Goal: Task Accomplishment & Management: Manage account settings

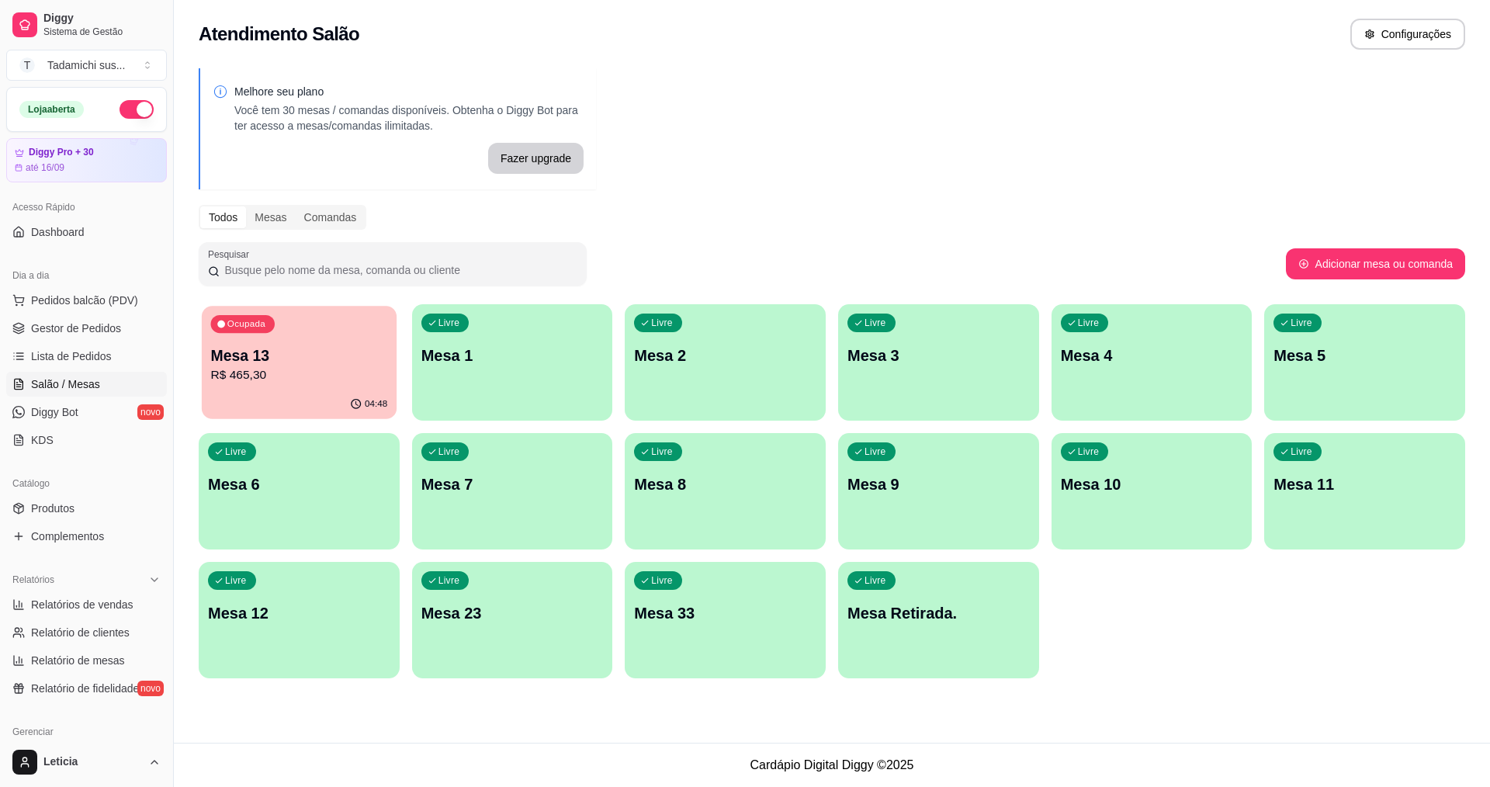
click at [368, 389] on div "Ocupada Mesa 13 R$ 465,30" at bounding box center [299, 348] width 195 height 84
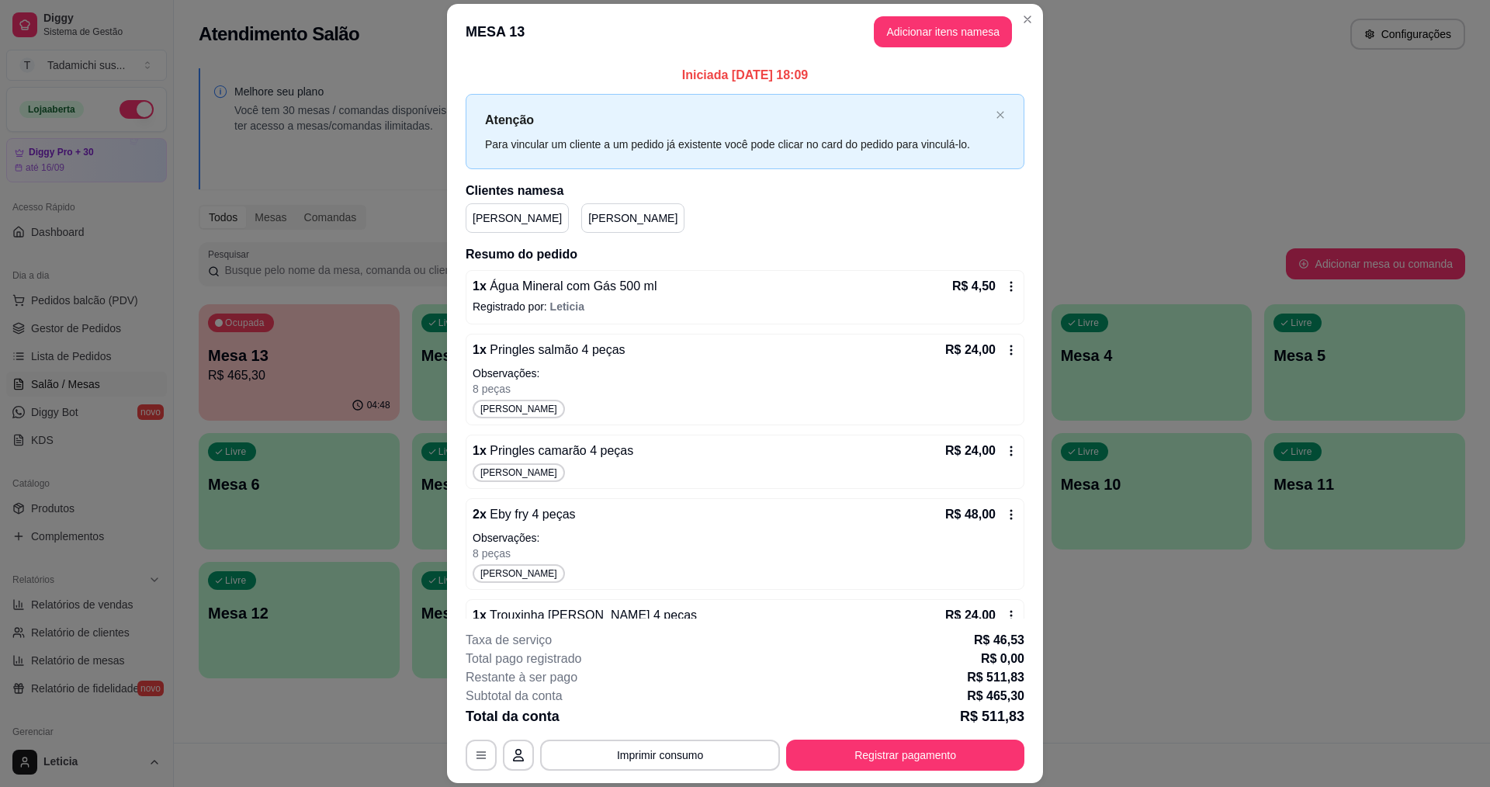
click at [1005, 280] on icon at bounding box center [1011, 286] width 12 height 12
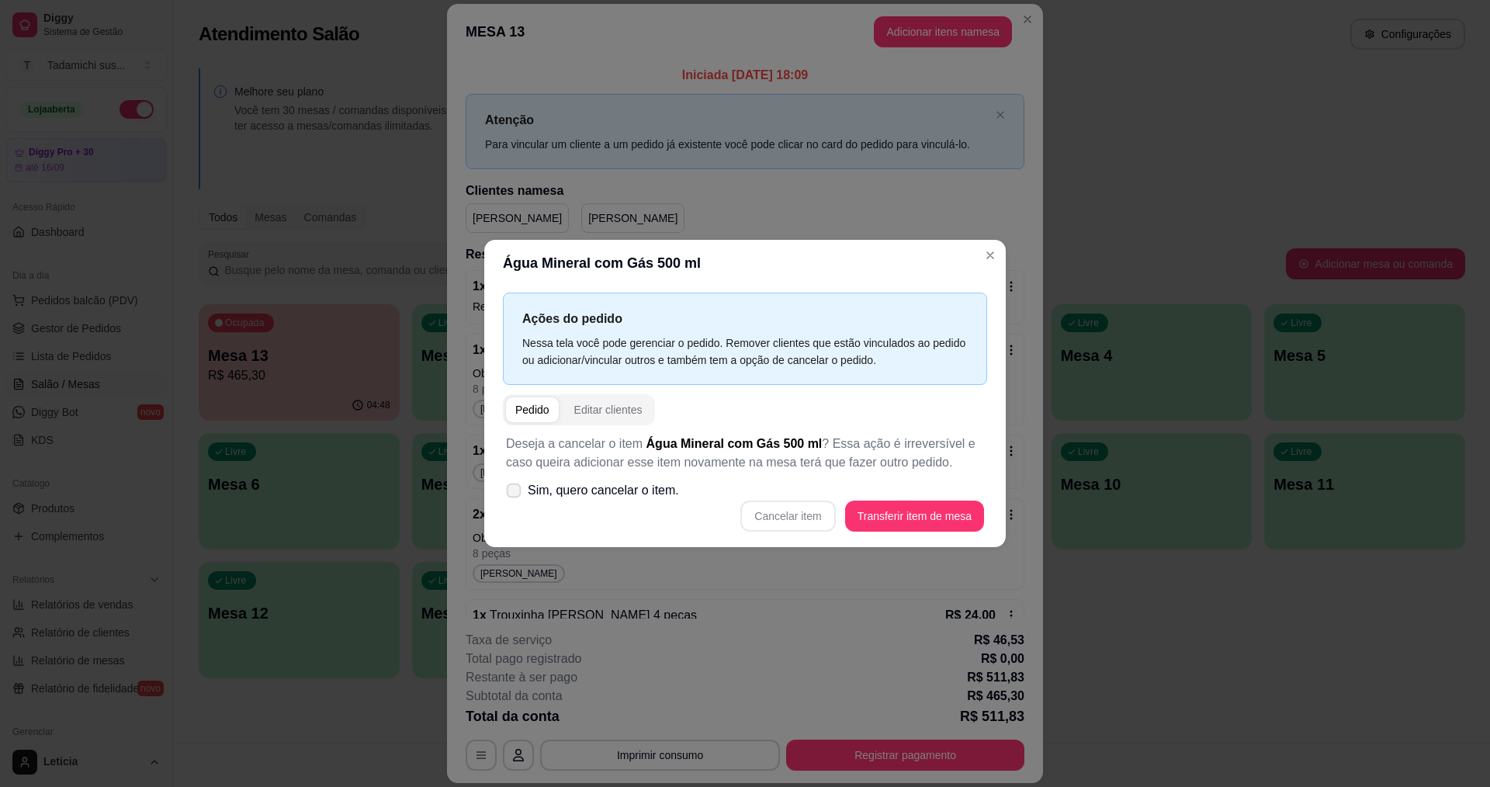
click at [512, 494] on icon at bounding box center [514, 490] width 12 height 9
click at [512, 494] on input "Sim, quero cancelar o item." at bounding box center [510, 499] width 10 height 10
checkbox input "true"
click at [789, 512] on button "Cancelar item" at bounding box center [787, 516] width 95 height 31
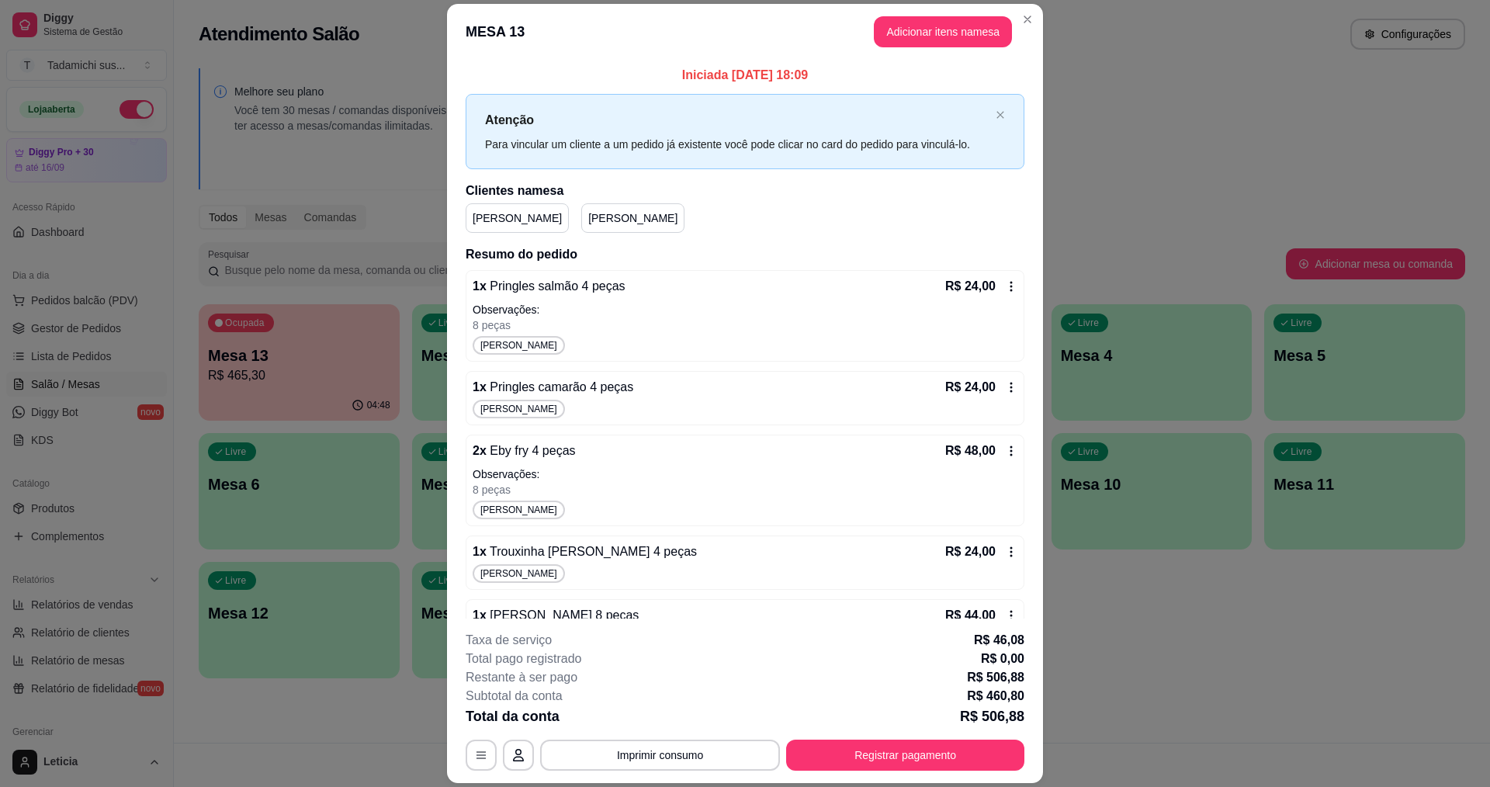
click at [990, 279] on div "R$ 24,00" at bounding box center [981, 286] width 72 height 19
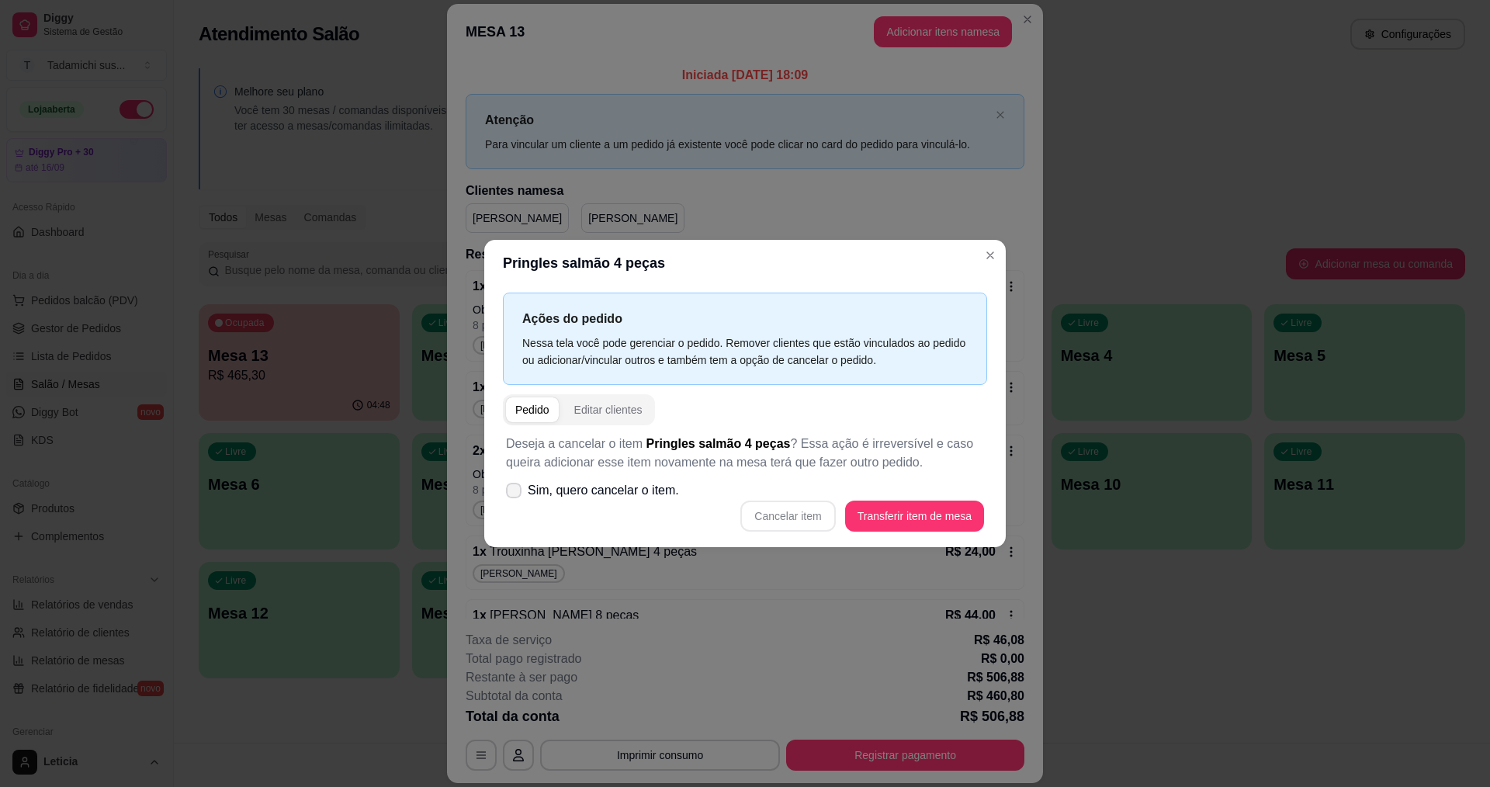
click at [515, 490] on icon at bounding box center [514, 490] width 12 height 9
click at [515, 494] on input "Sim, quero cancelar o item." at bounding box center [510, 499] width 10 height 10
checkbox input "true"
click at [796, 521] on button "Cancelar item" at bounding box center [787, 516] width 95 height 31
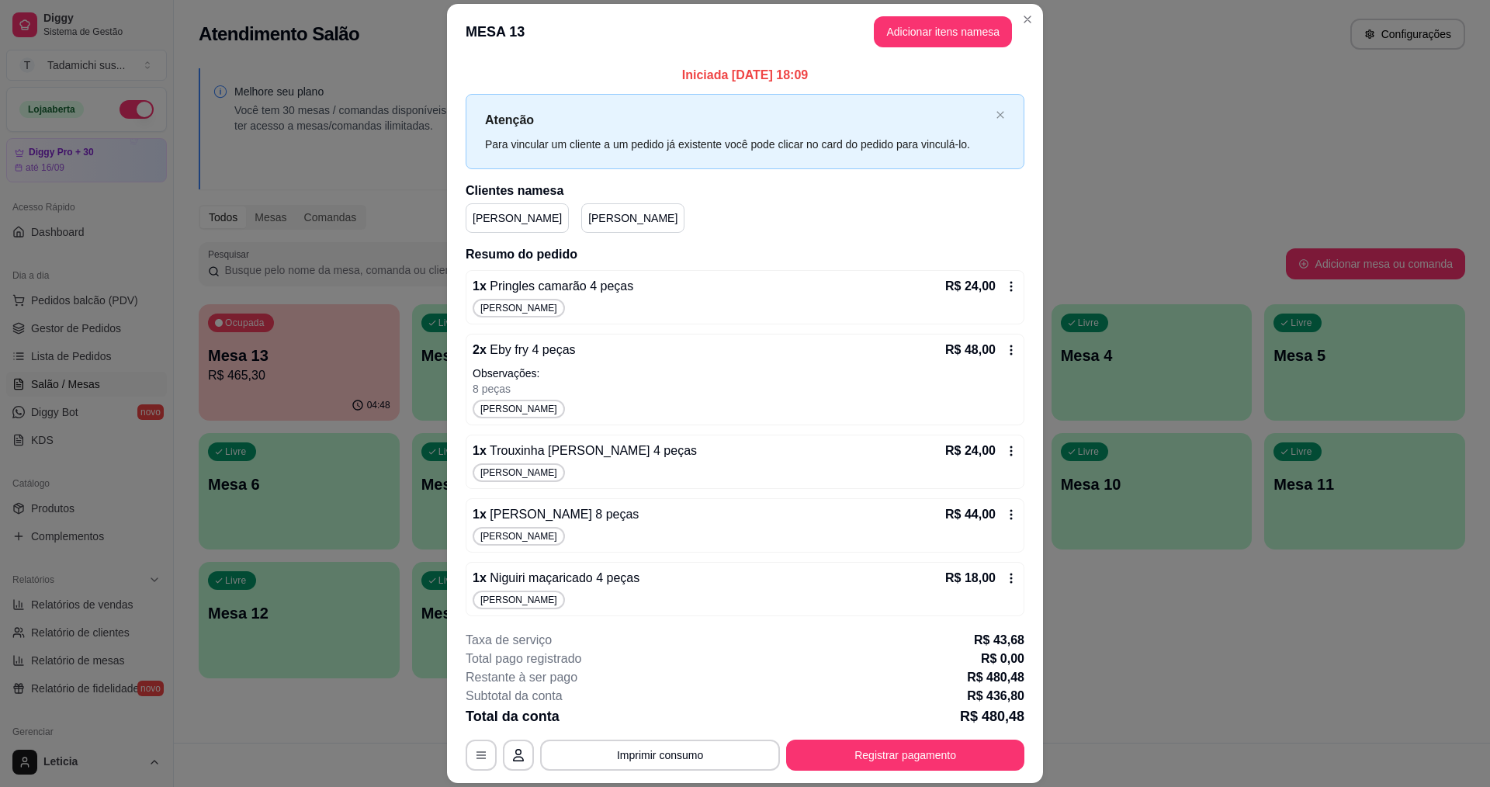
click at [1005, 286] on icon at bounding box center [1011, 286] width 12 height 12
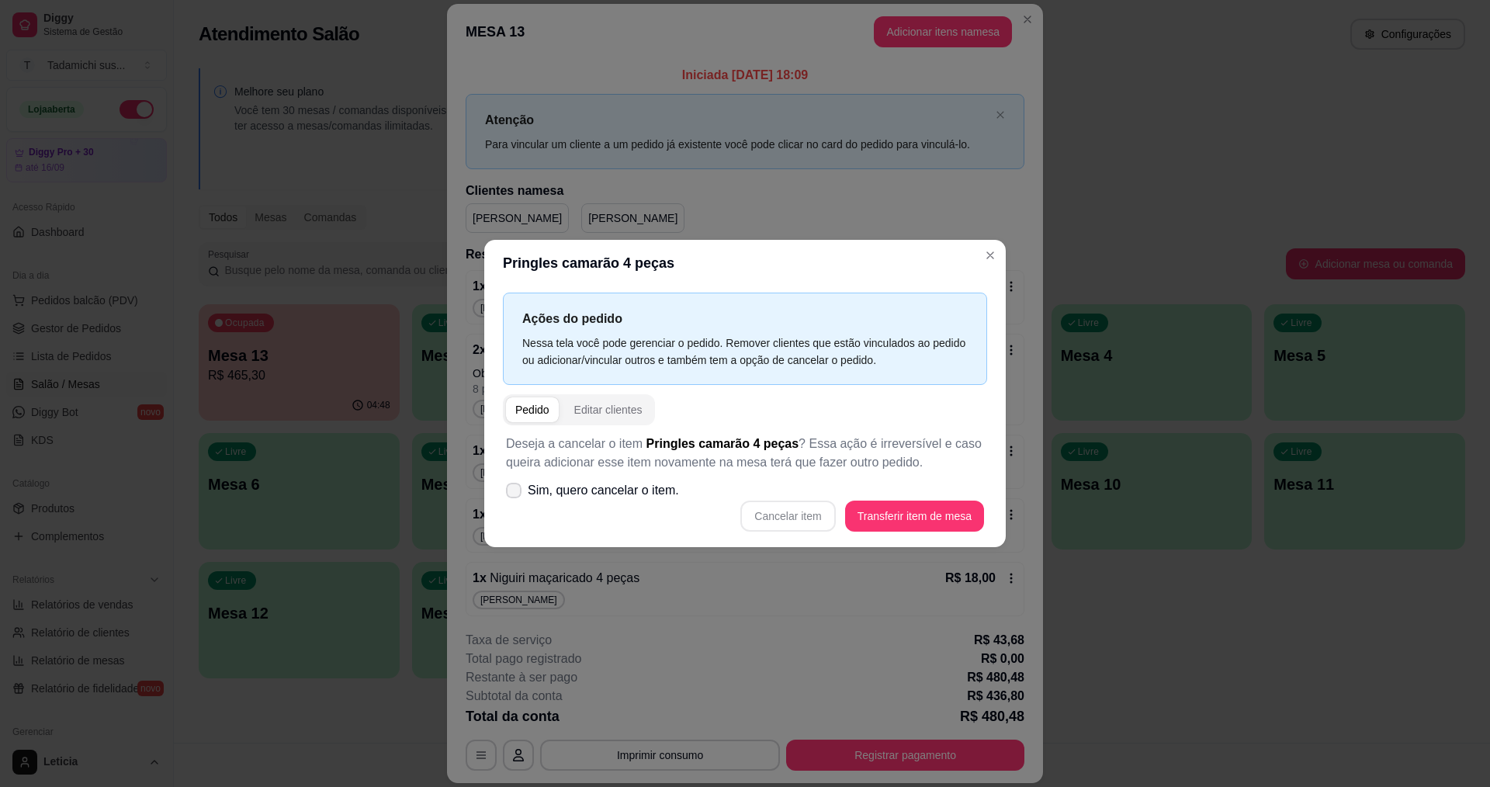
click at [515, 499] on label "Sim, quero cancelar o item." at bounding box center [592, 490] width 185 height 31
click at [515, 499] on input "Sim, quero cancelar o item." at bounding box center [510, 499] width 10 height 10
checkbox input "true"
click at [820, 523] on button "Cancelar item" at bounding box center [788, 516] width 92 height 30
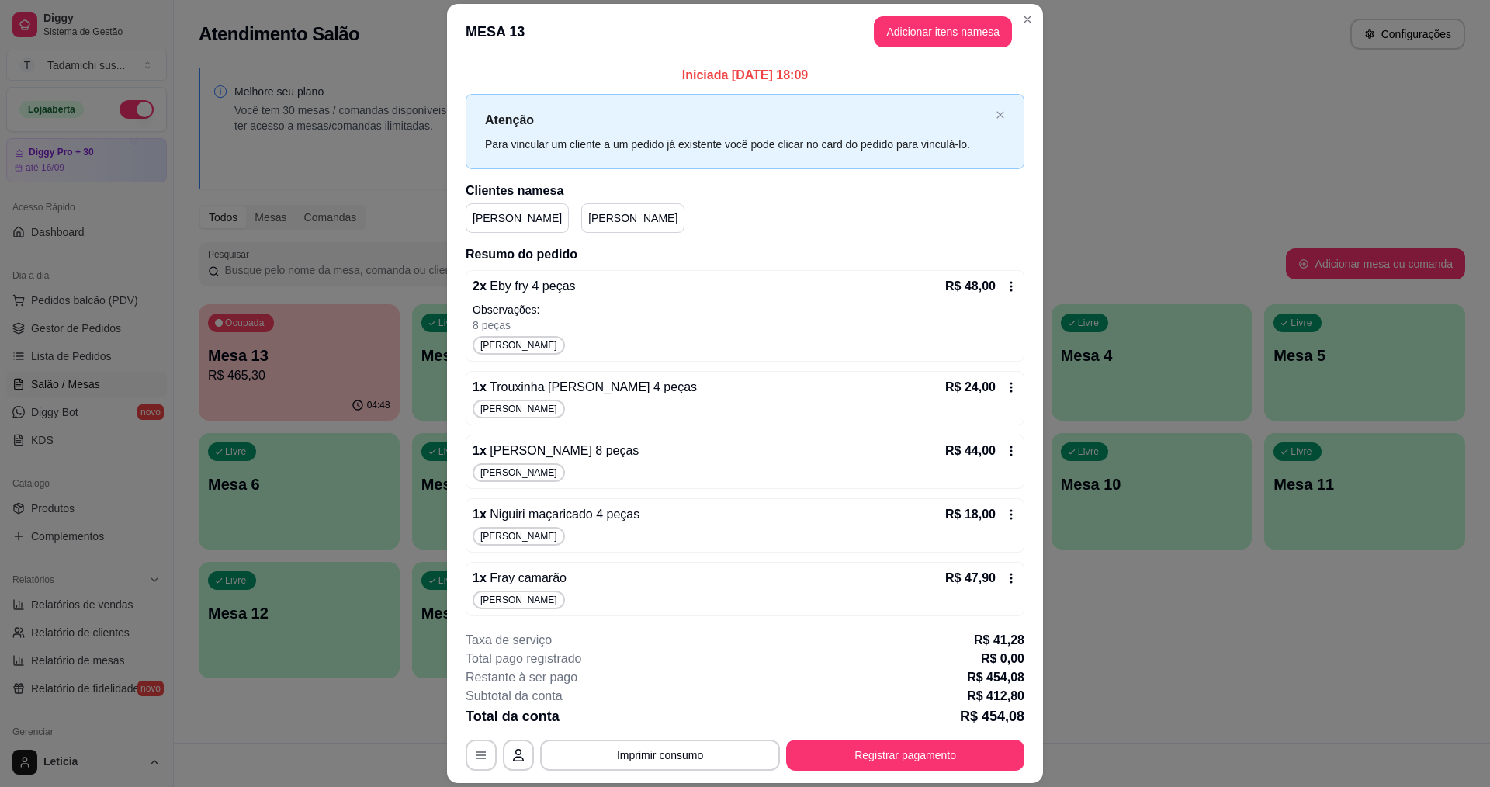
click at [1005, 282] on icon at bounding box center [1011, 286] width 12 height 12
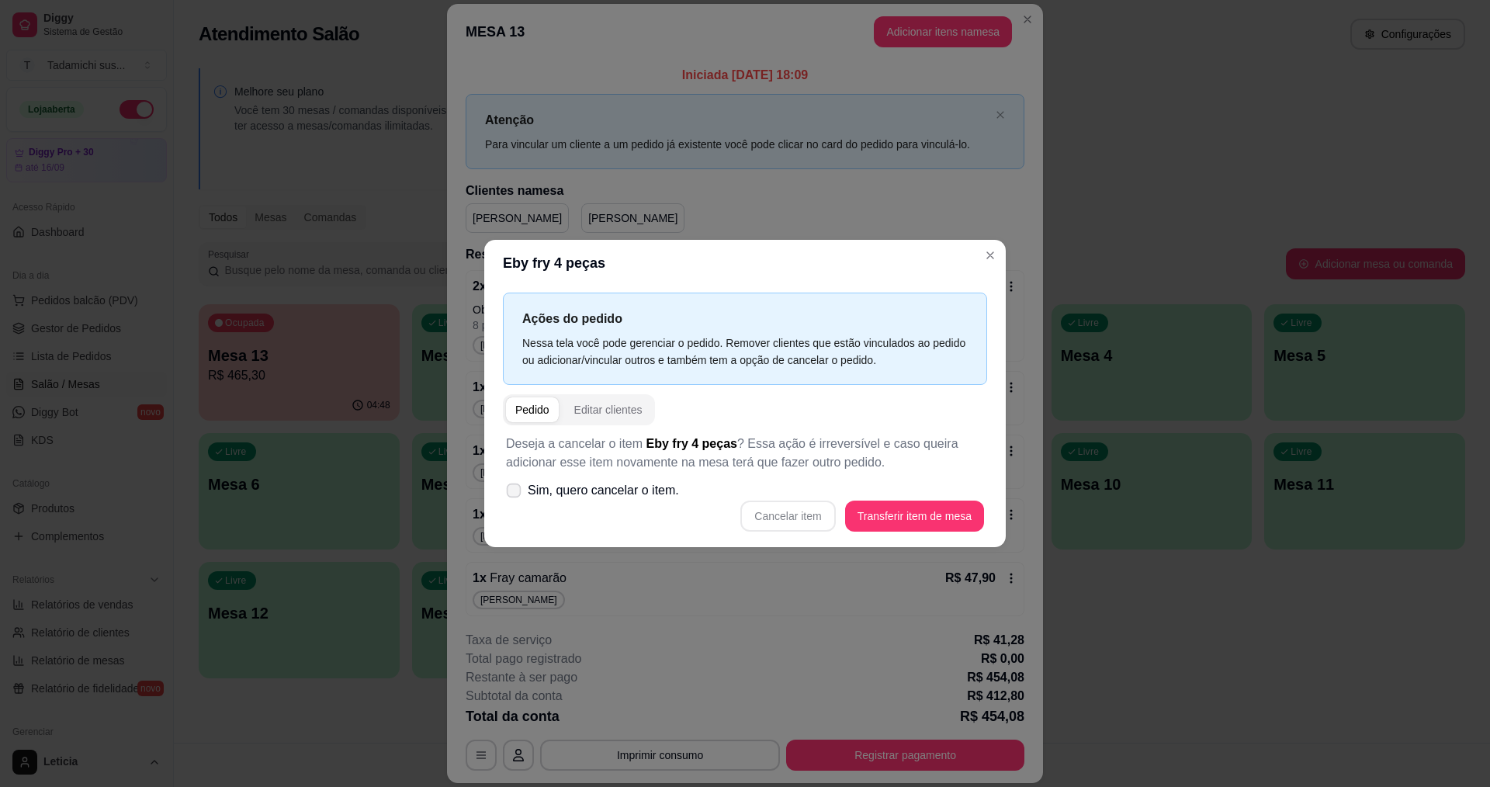
click at [517, 487] on icon at bounding box center [514, 490] width 12 height 9
click at [515, 494] on input "Sim, quero cancelar o item." at bounding box center [510, 499] width 10 height 10
checkbox input "true"
click at [792, 518] on button "Cancelar item" at bounding box center [787, 516] width 95 height 31
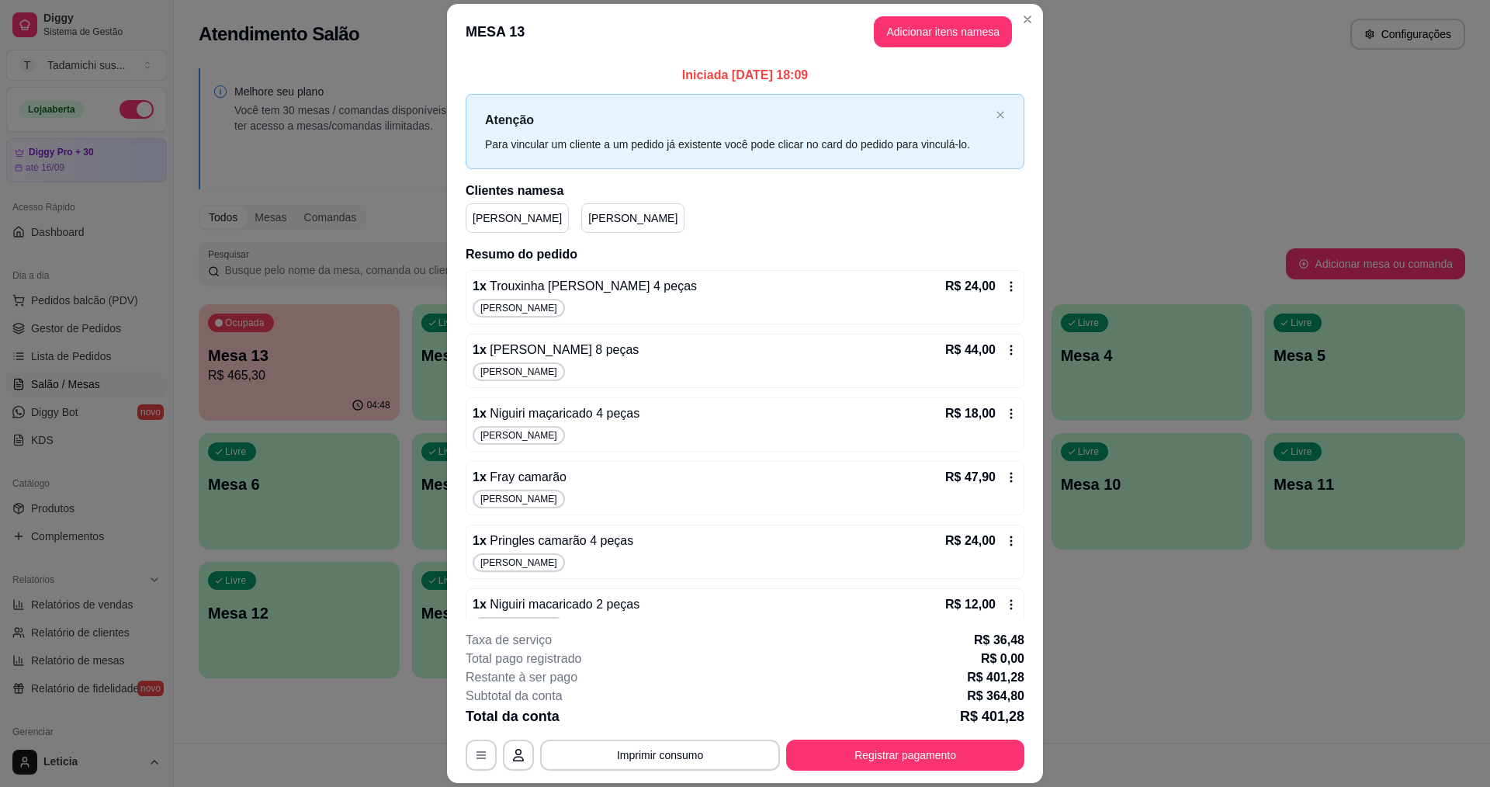
click at [1005, 290] on icon at bounding box center [1011, 286] width 12 height 12
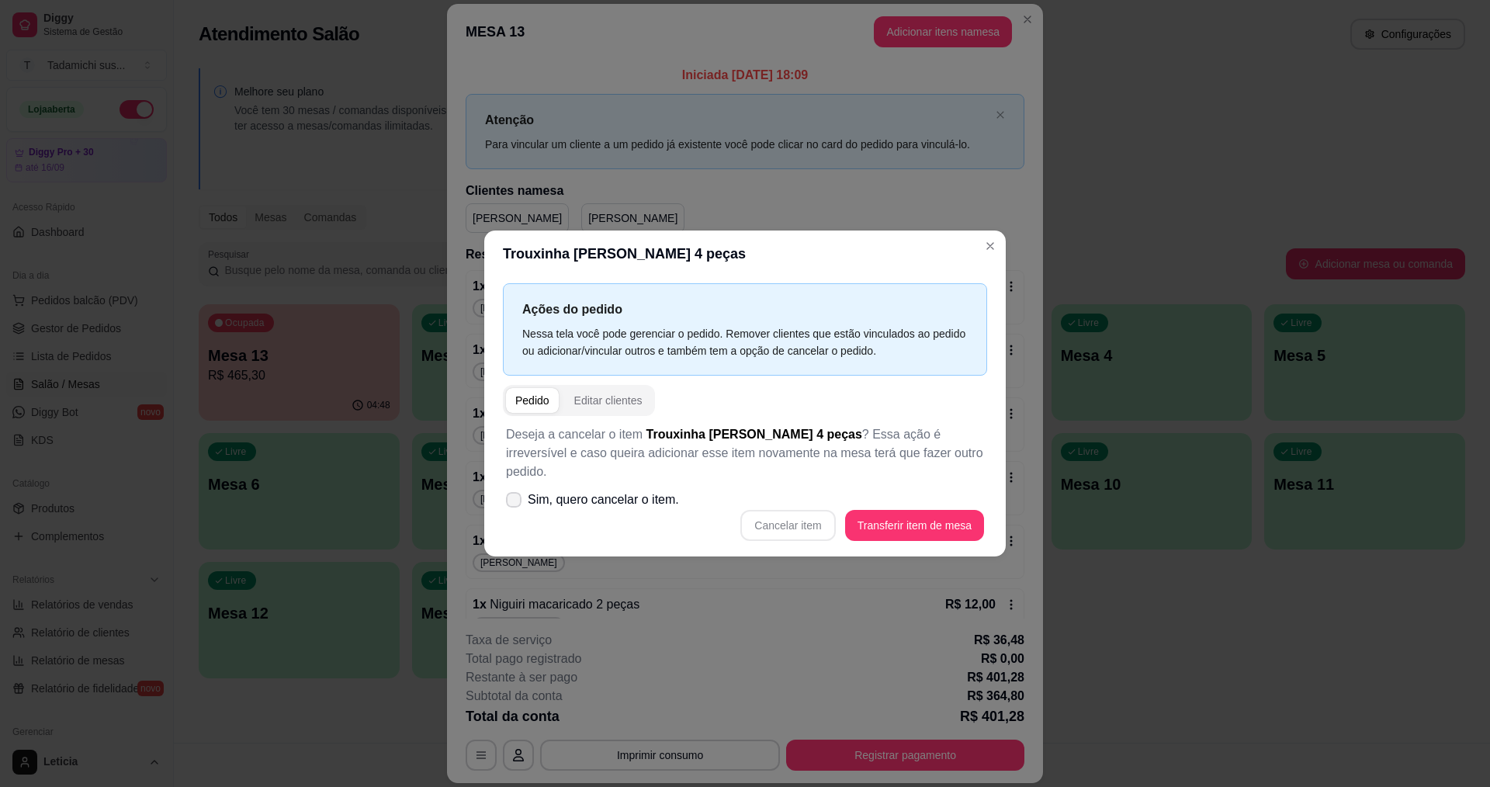
click at [514, 495] on icon at bounding box center [514, 499] width 12 height 9
click at [514, 503] on input "Sim, quero cancelar o item." at bounding box center [510, 508] width 10 height 10
checkbox input "true"
click at [780, 515] on button "Cancelar item" at bounding box center [787, 525] width 95 height 31
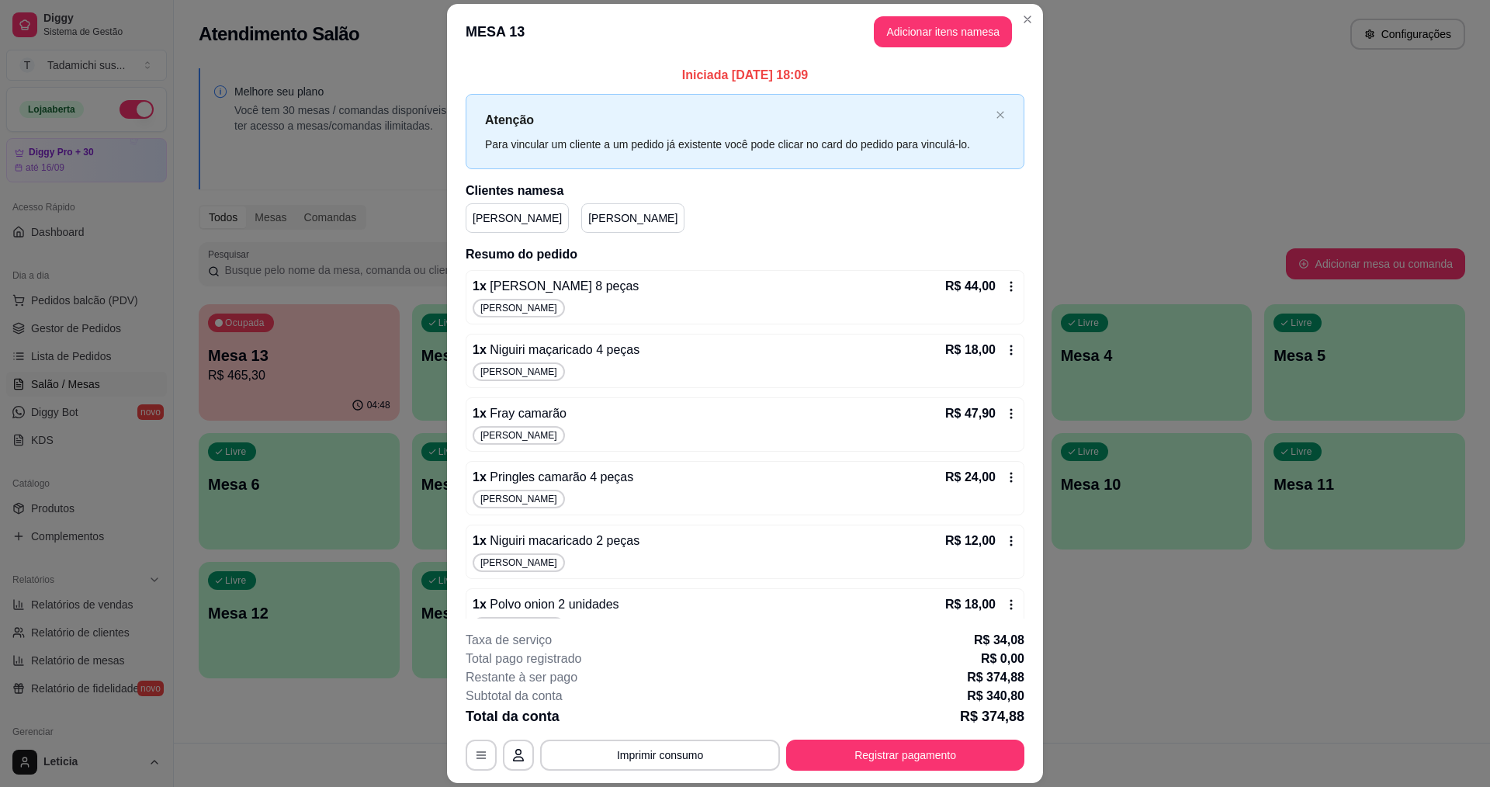
click at [986, 282] on div "R$ 44,00" at bounding box center [981, 286] width 72 height 19
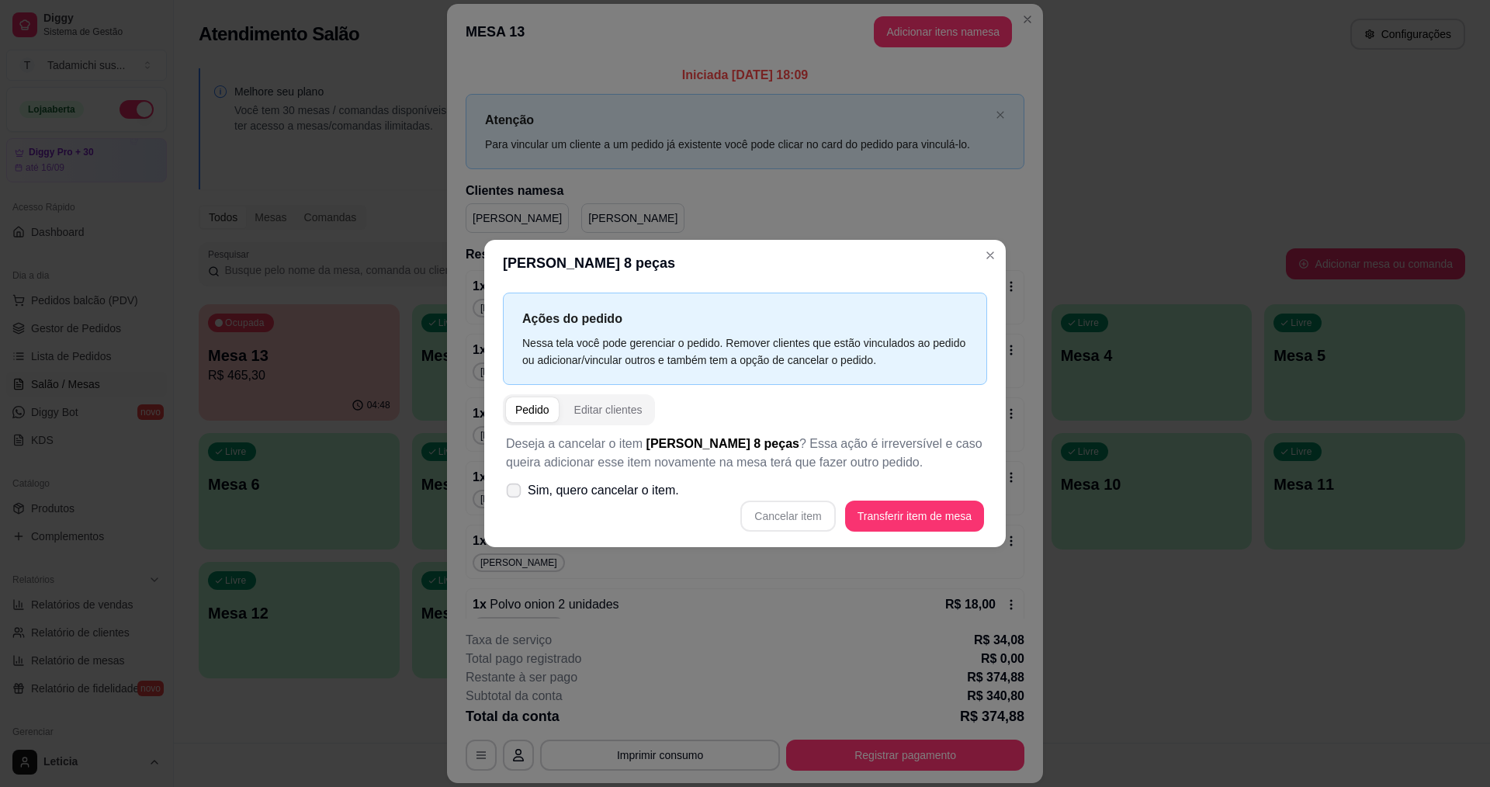
click at [521, 496] on label "Sim, quero cancelar o item." at bounding box center [592, 490] width 185 height 31
click at [515, 496] on input "Sim, quero cancelar o item." at bounding box center [510, 499] width 10 height 10
checkbox input "true"
click at [784, 514] on button "Cancelar item" at bounding box center [787, 516] width 95 height 31
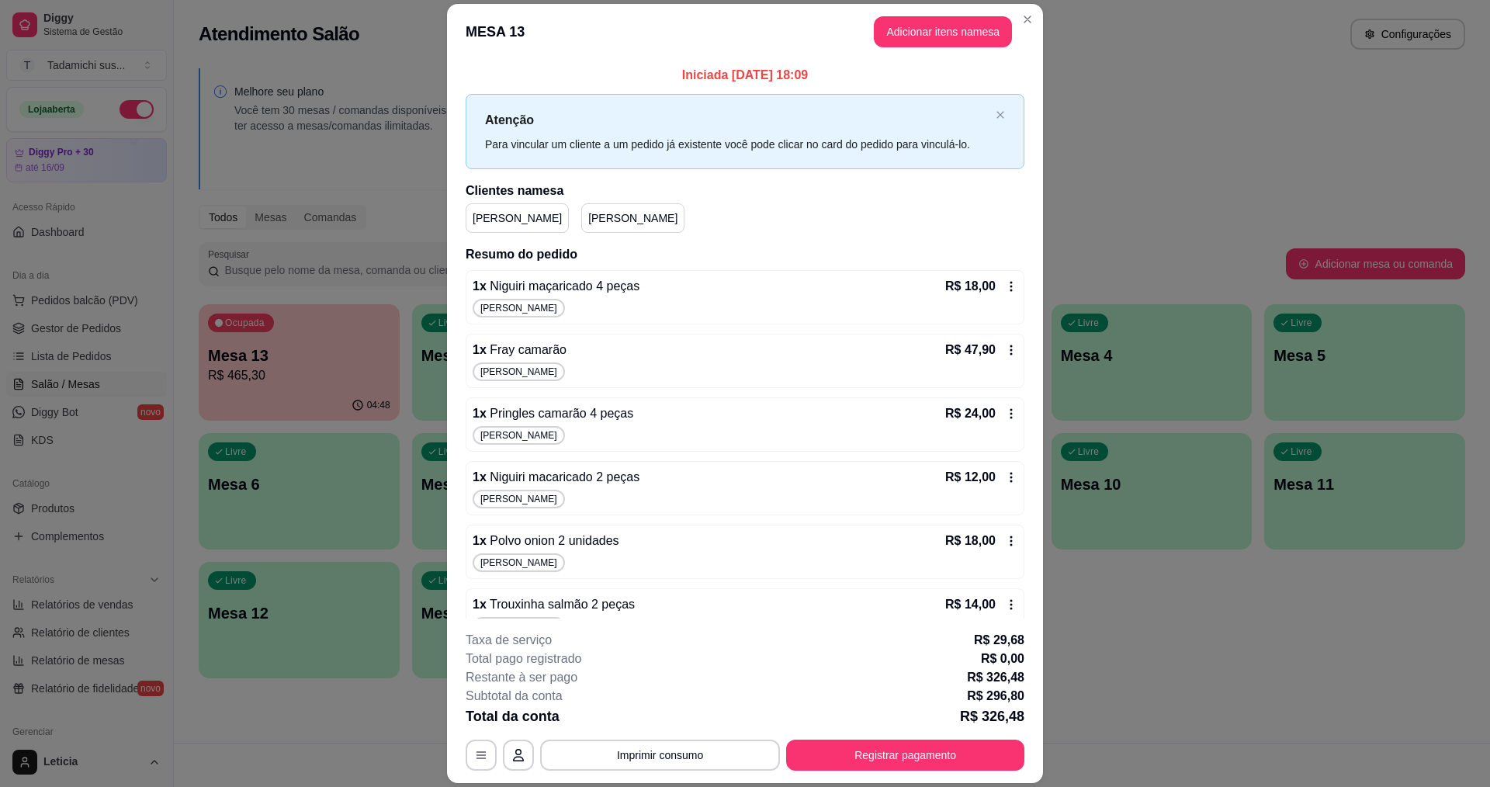
click at [1010, 291] on icon at bounding box center [1011, 287] width 2 height 10
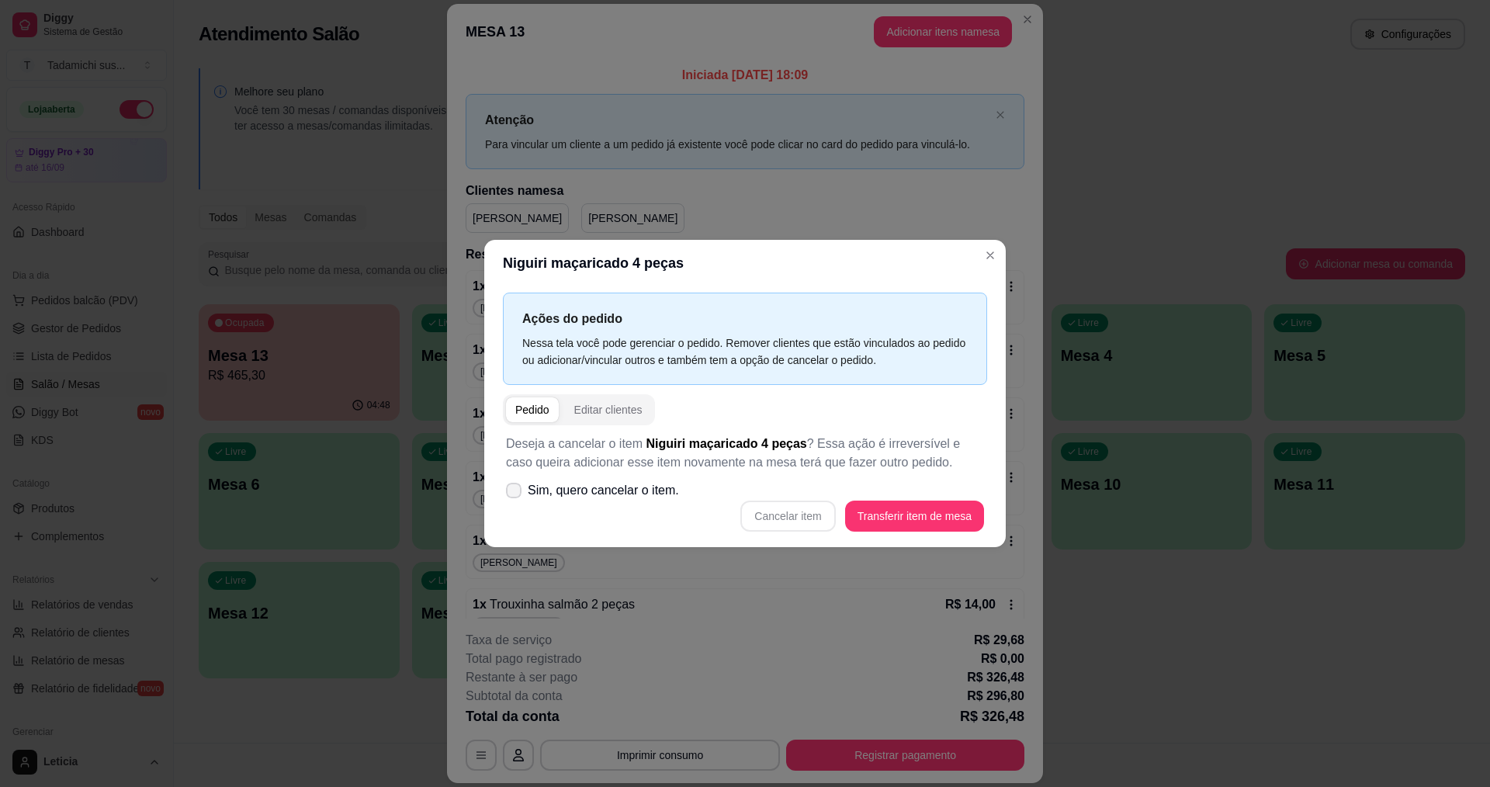
click at [508, 497] on label "Sim, quero cancelar o item." at bounding box center [592, 490] width 185 height 31
click at [508, 497] on input "Sim, quero cancelar o item." at bounding box center [510, 499] width 10 height 10
checkbox input "true"
click at [789, 509] on button "Cancelar item" at bounding box center [788, 516] width 92 height 30
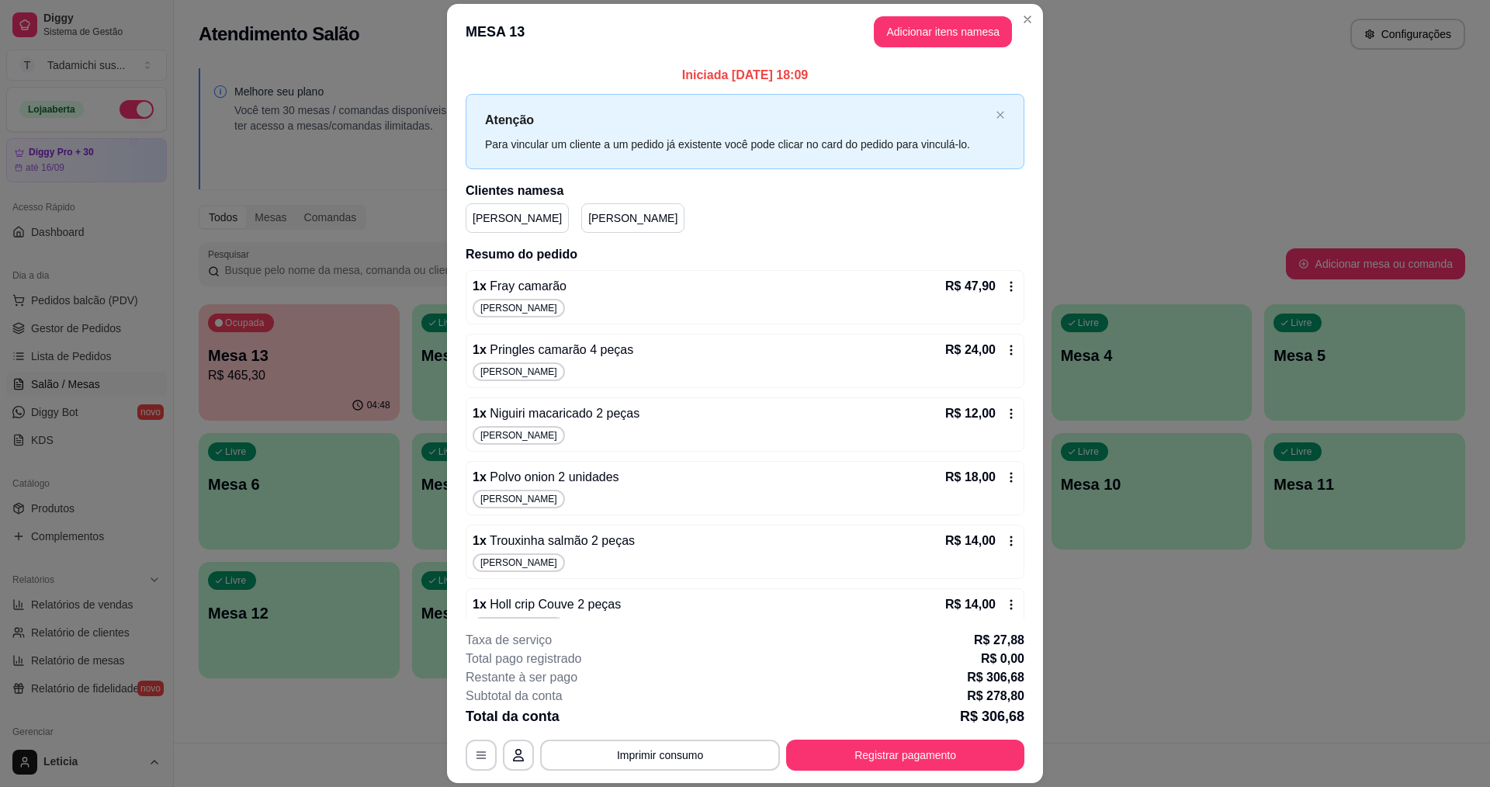
click at [1005, 290] on icon at bounding box center [1011, 286] width 12 height 12
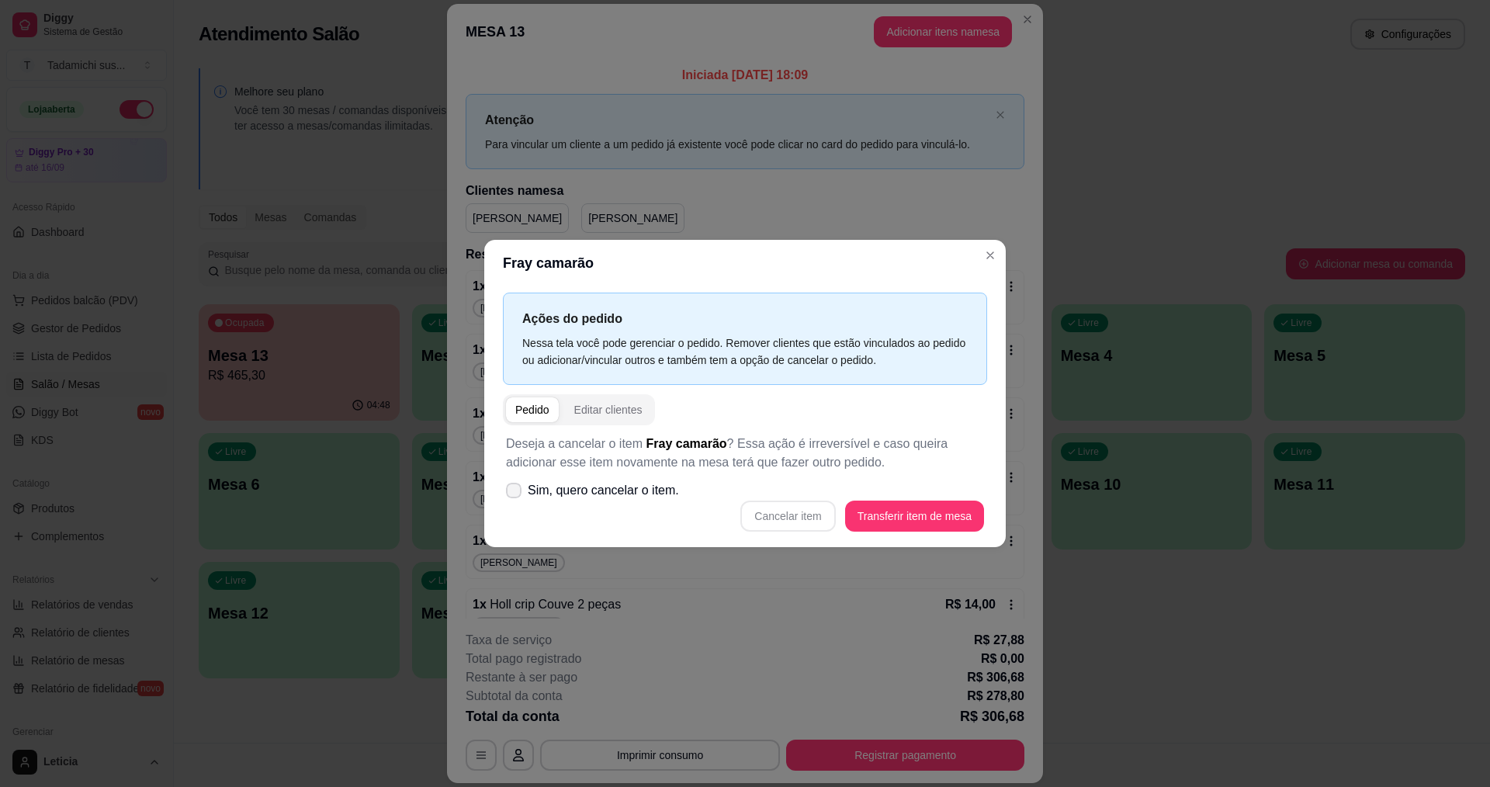
click at [512, 494] on icon at bounding box center [514, 490] width 12 height 9
click at [512, 494] on input "Sim, quero cancelar o item." at bounding box center [510, 499] width 10 height 10
checkbox input "true"
click at [799, 519] on button "Cancelar item" at bounding box center [787, 516] width 95 height 31
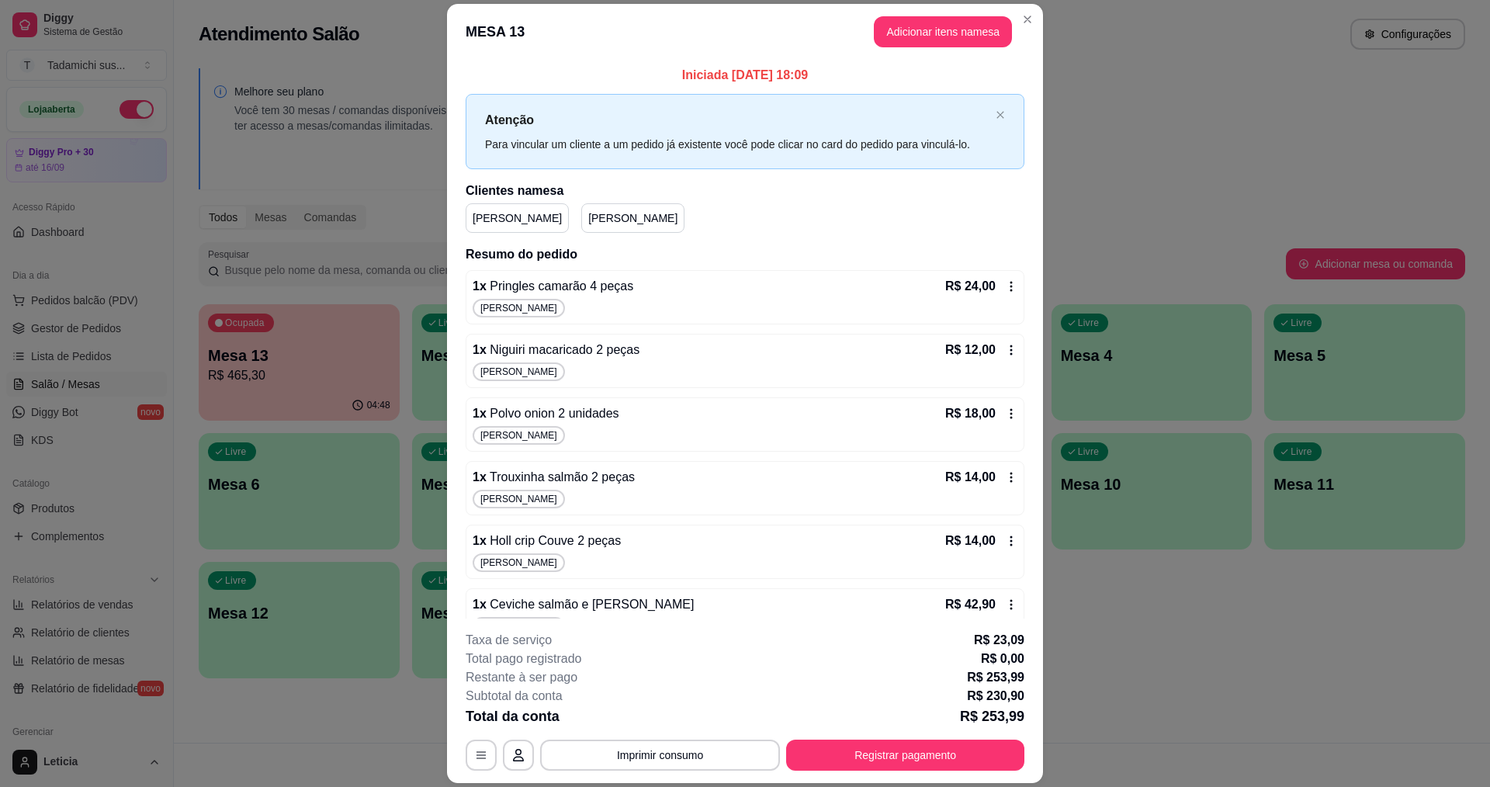
click at [790, 579] on div "1 x Holl crip Couve 2 peças R$ 14,00 [PERSON_NAME]" at bounding box center [745, 552] width 559 height 54
click at [996, 279] on div "R$ 24,00" at bounding box center [981, 286] width 72 height 19
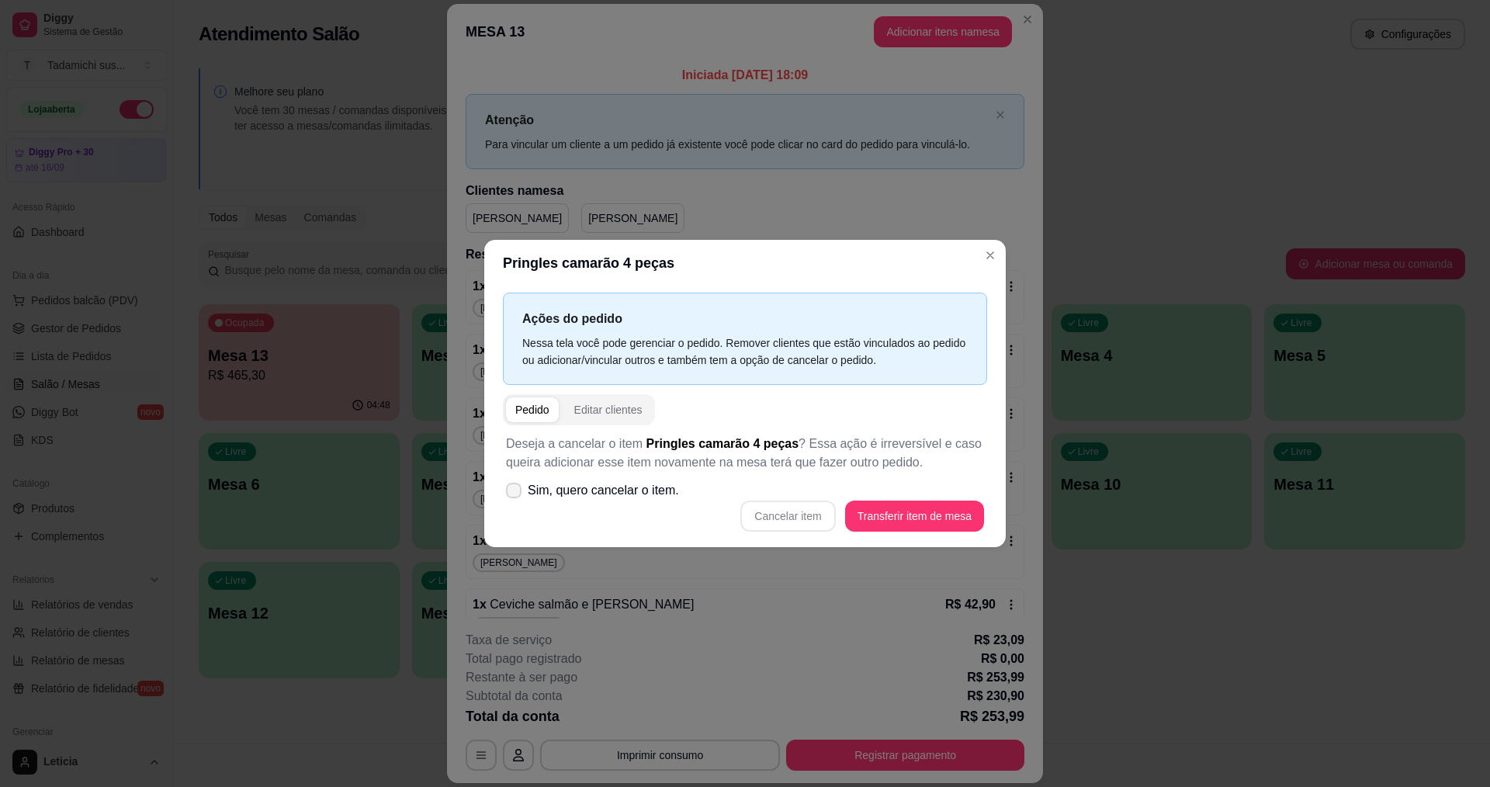
click at [512, 499] on label "Sim, quero cancelar o item." at bounding box center [592, 490] width 185 height 31
click at [512, 499] on input "Sim, quero cancelar o item." at bounding box center [510, 499] width 10 height 10
checkbox input "true"
click at [761, 514] on button "Cancelar item" at bounding box center [787, 516] width 95 height 31
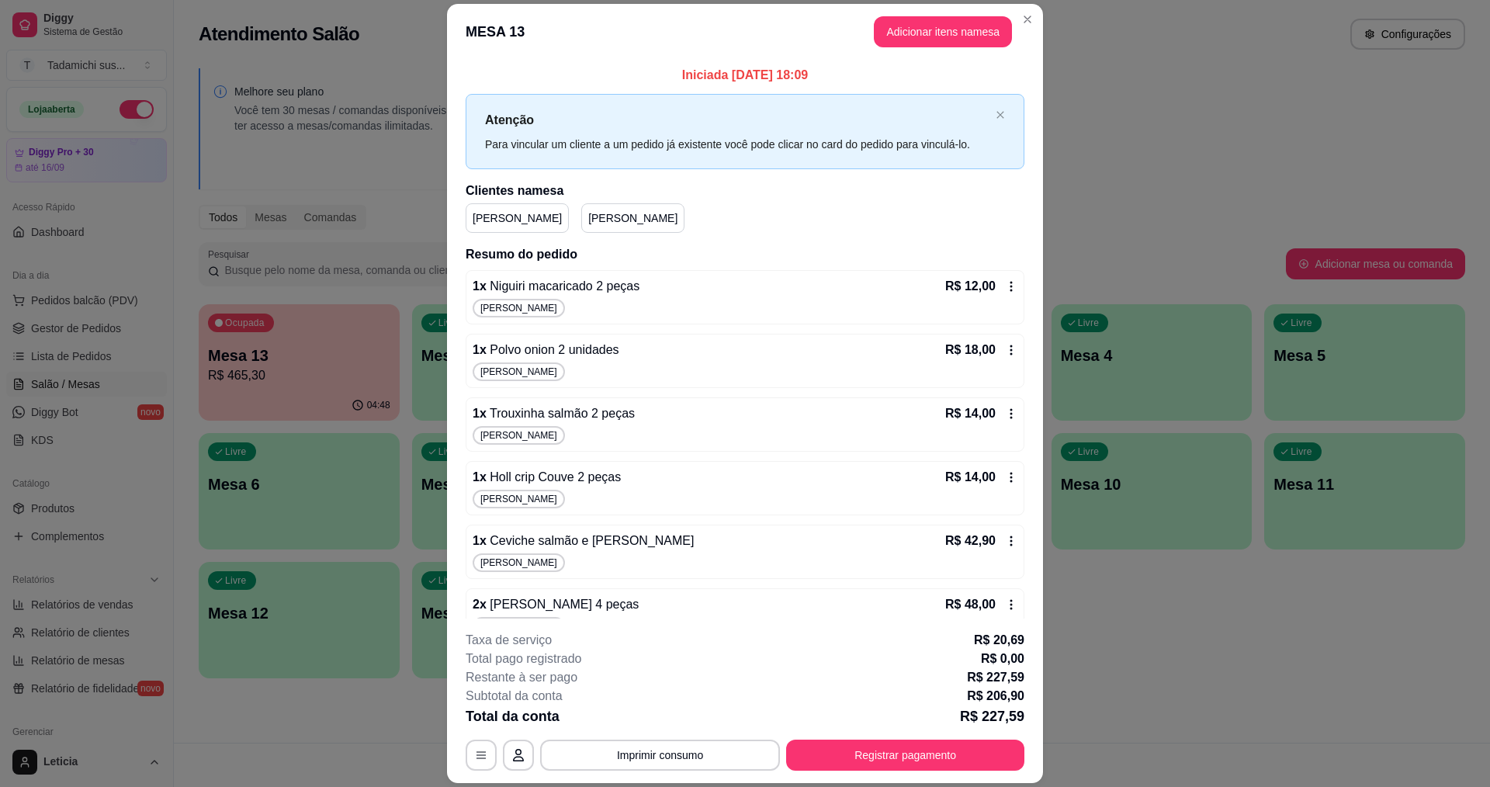
click at [1005, 282] on icon at bounding box center [1011, 286] width 12 height 12
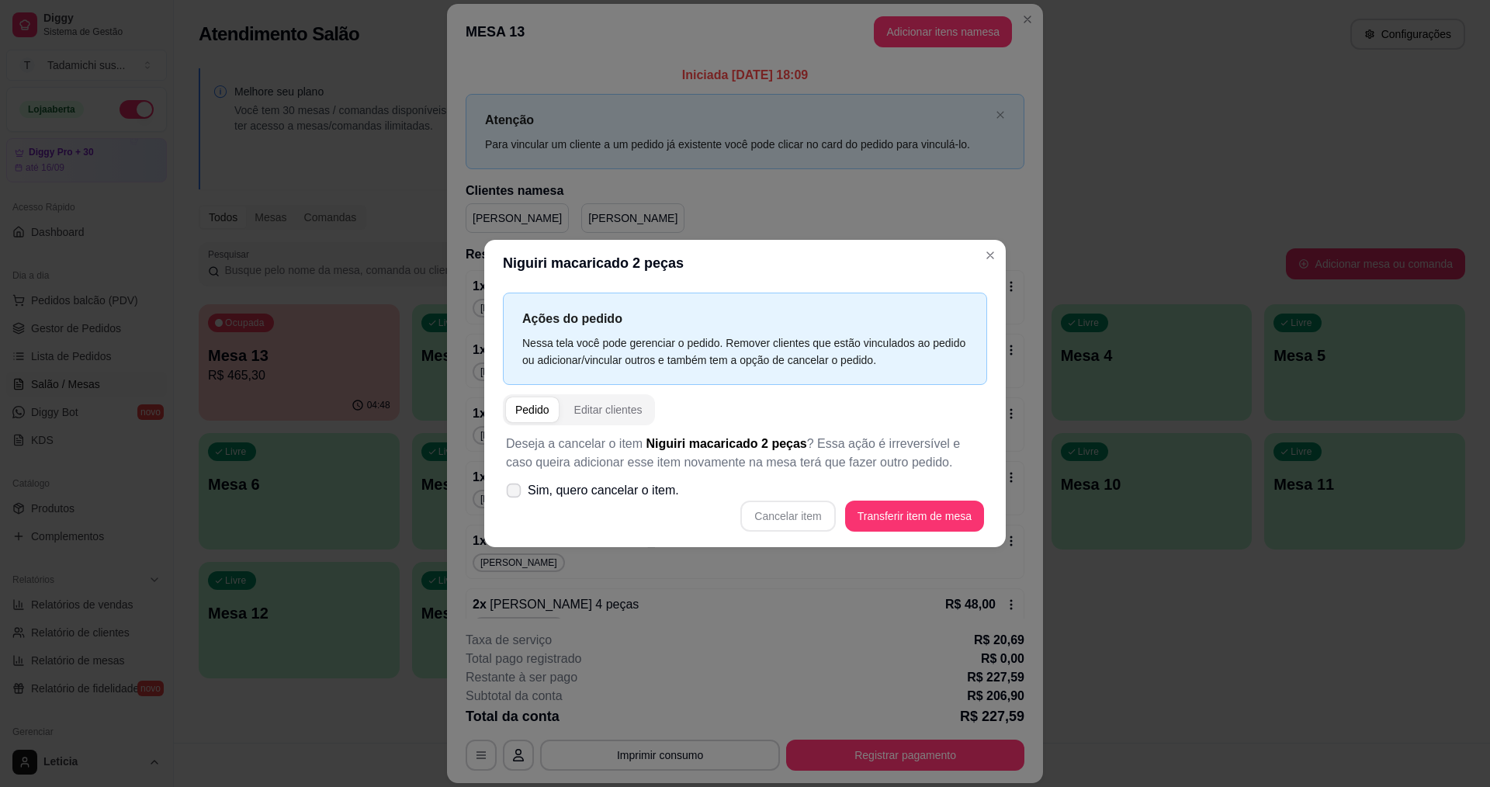
click at [516, 497] on span at bounding box center [514, 490] width 15 height 15
click at [515, 497] on input "Sim, quero cancelar o item." at bounding box center [510, 499] width 10 height 10
checkbox input "true"
click at [764, 514] on button "Cancelar item" at bounding box center [787, 516] width 95 height 31
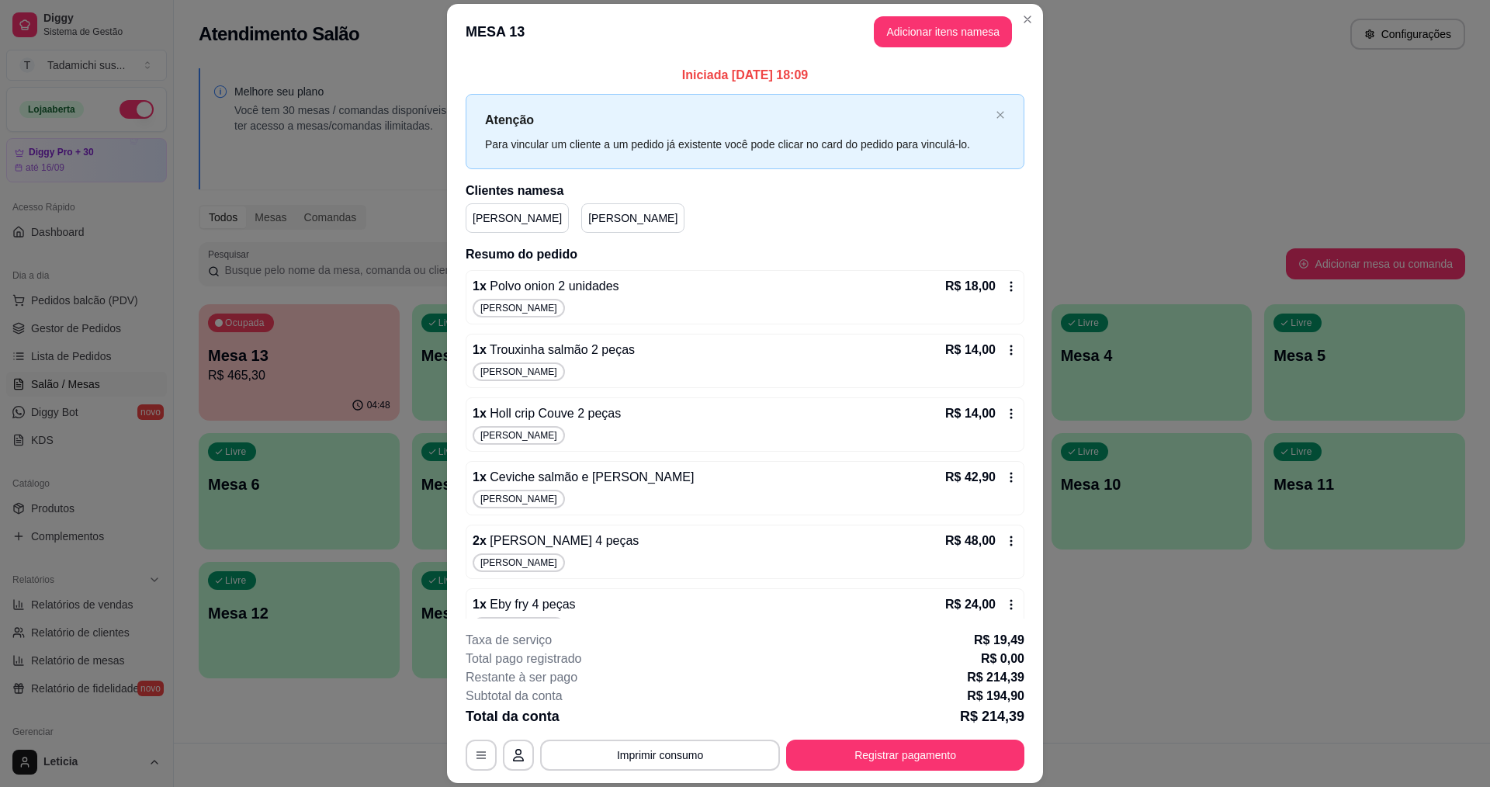
click at [1005, 289] on icon at bounding box center [1011, 286] width 12 height 12
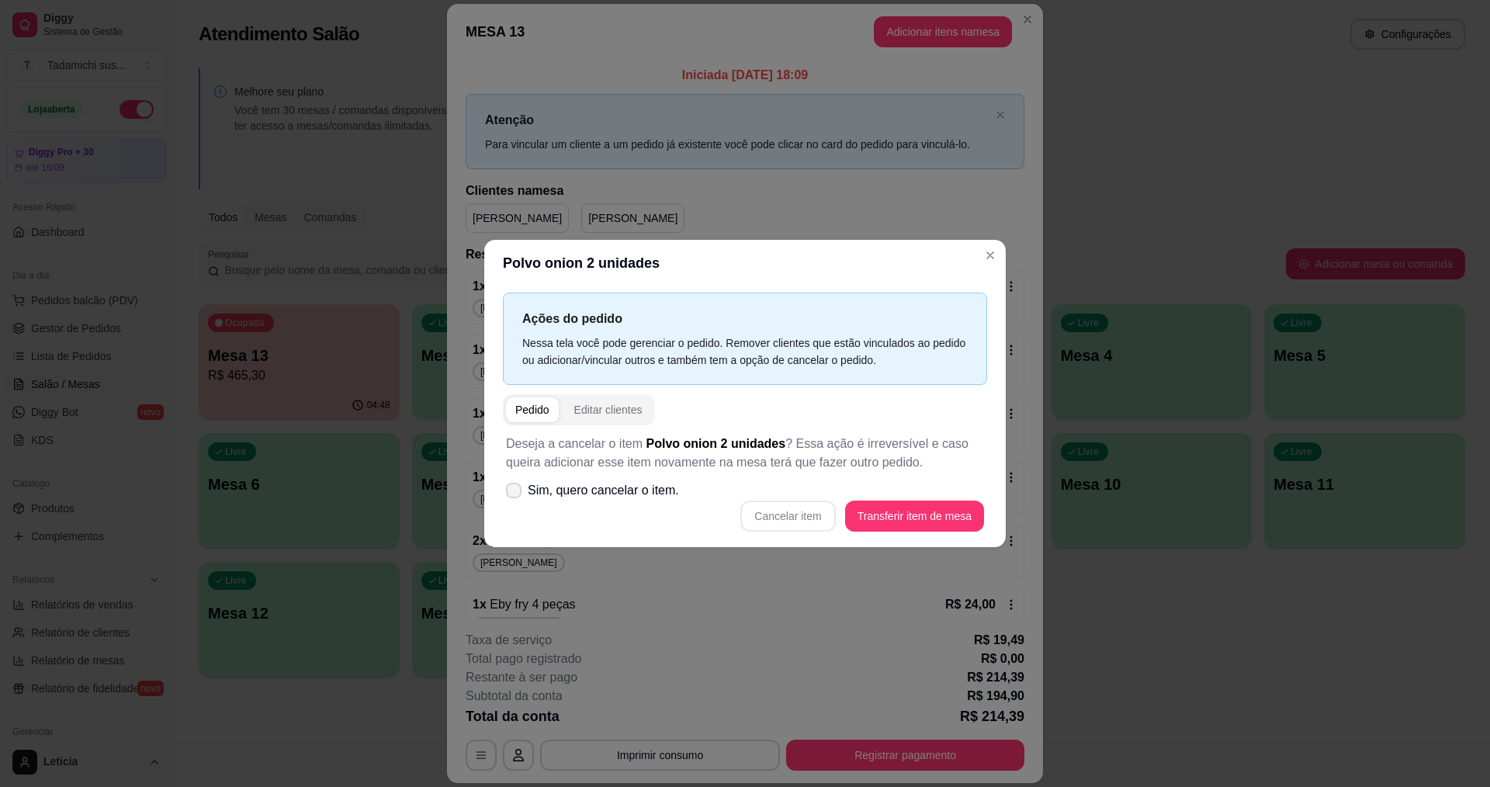
click at [517, 496] on span at bounding box center [514, 491] width 16 height 16
click at [515, 496] on input "Sim, quero cancelar o item." at bounding box center [510, 499] width 10 height 10
checkbox input "true"
click at [809, 516] on button "Cancelar item" at bounding box center [788, 516] width 92 height 30
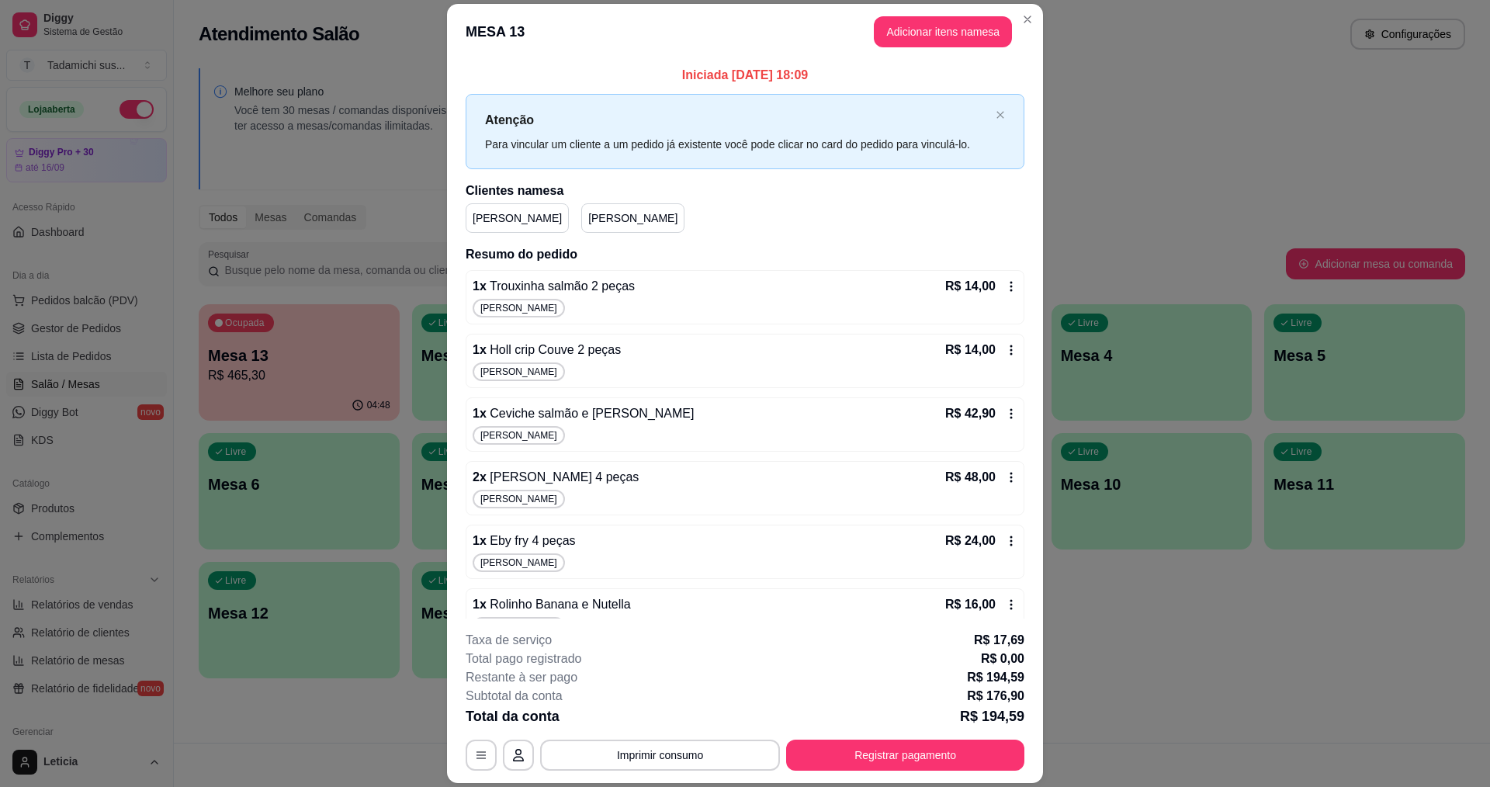
click at [1005, 286] on icon at bounding box center [1011, 286] width 12 height 12
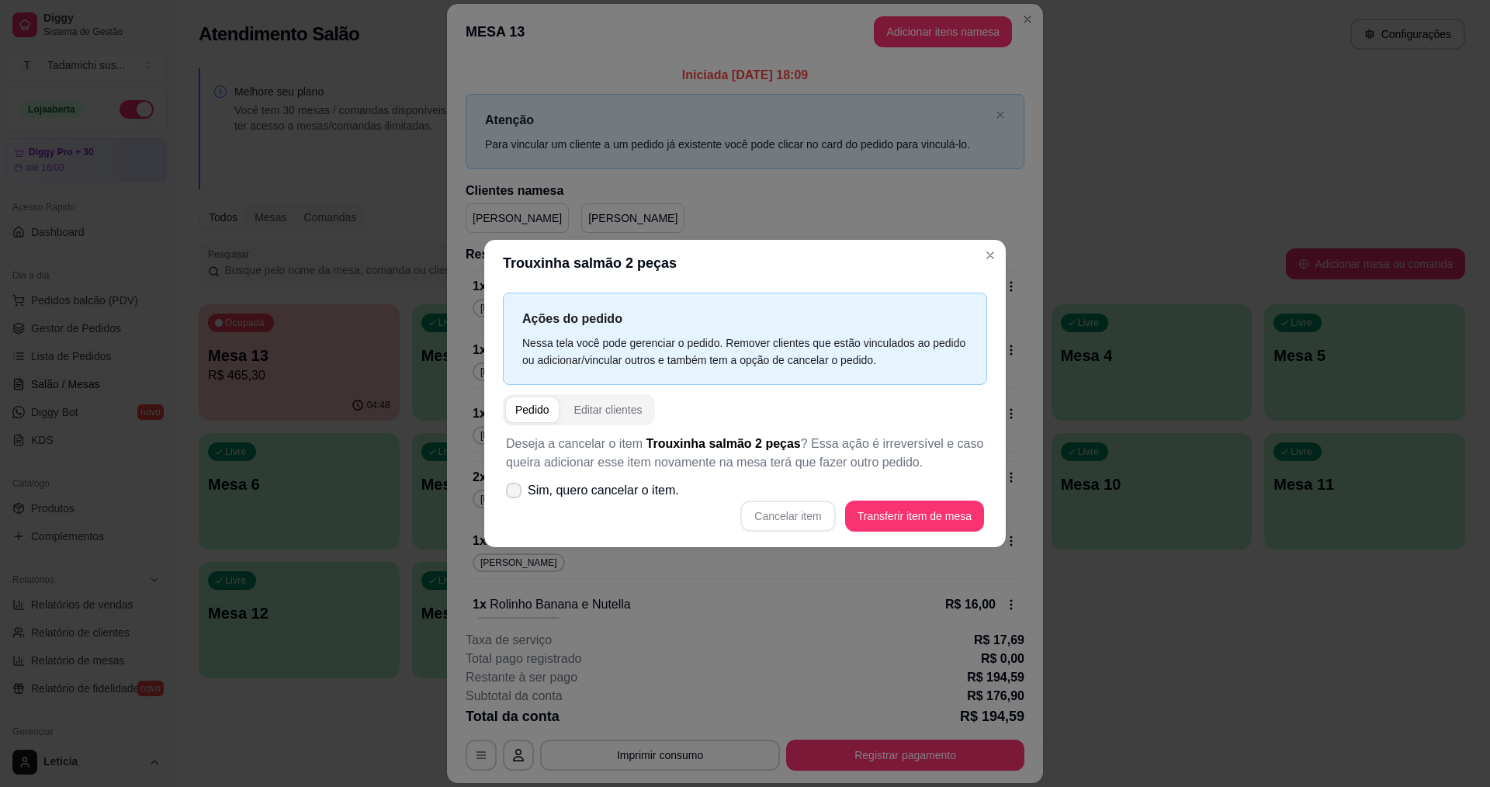
click at [516, 494] on icon at bounding box center [514, 490] width 12 height 9
click at [515, 494] on input "Sim, quero cancelar o item." at bounding box center [510, 499] width 10 height 10
checkbox input "true"
click at [771, 508] on button "Cancelar item" at bounding box center [788, 516] width 92 height 30
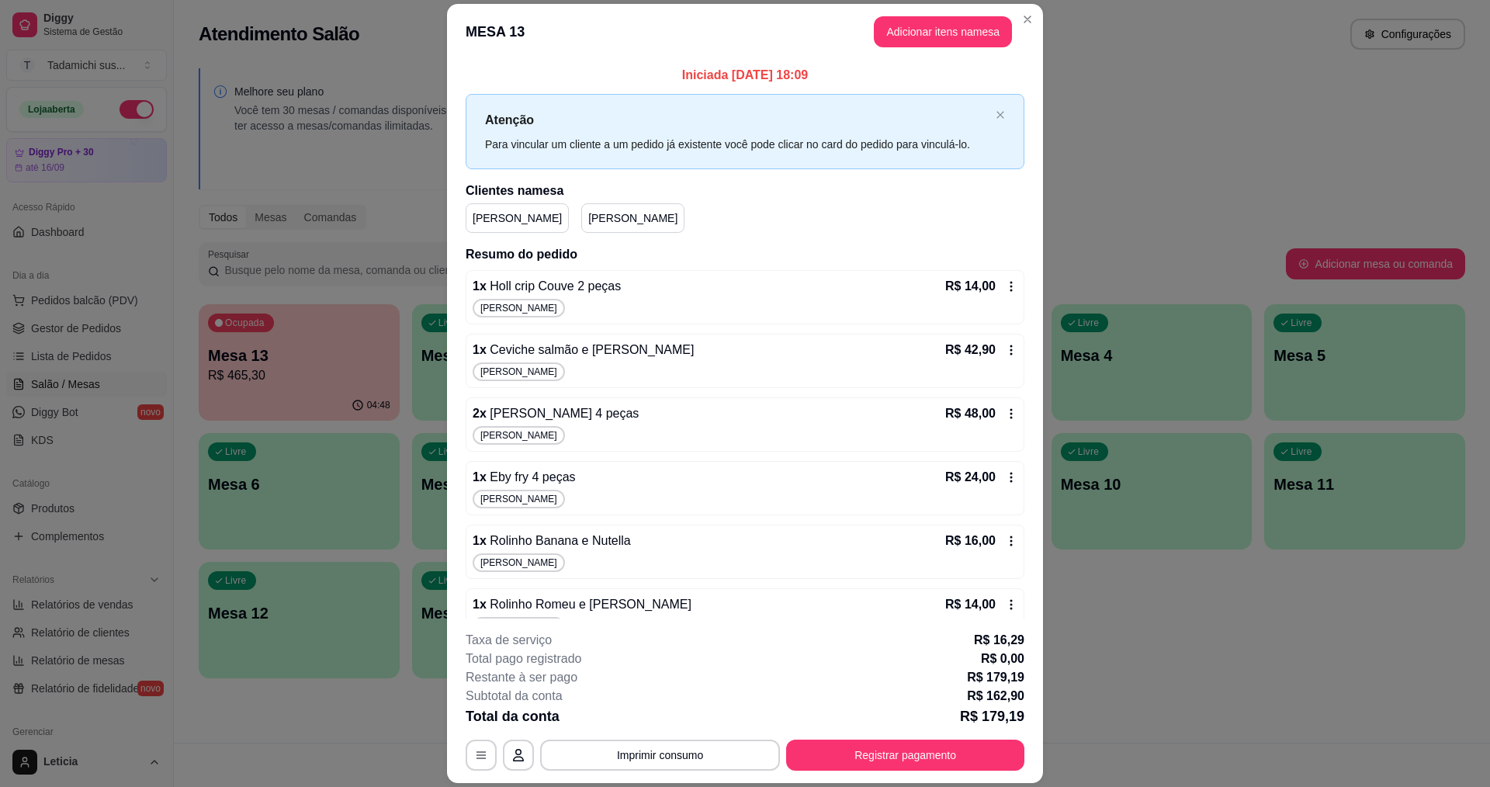
click at [1005, 286] on icon at bounding box center [1011, 286] width 12 height 12
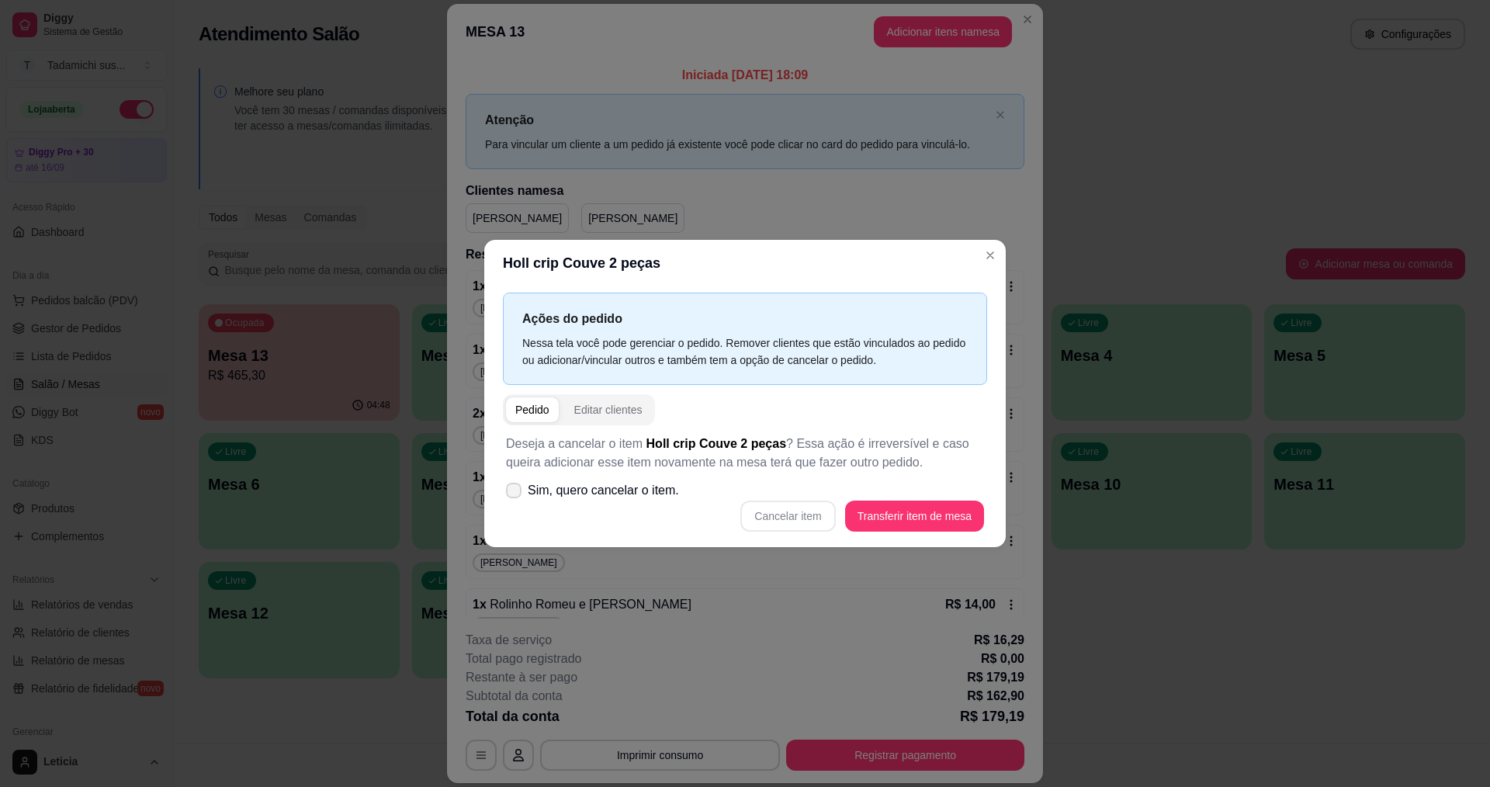
click at [515, 483] on span at bounding box center [514, 491] width 16 height 16
click at [515, 494] on input "Sim, quero cancelar o item." at bounding box center [510, 499] width 10 height 10
checkbox input "true"
click at [806, 514] on button "Cancelar item" at bounding box center [788, 516] width 92 height 30
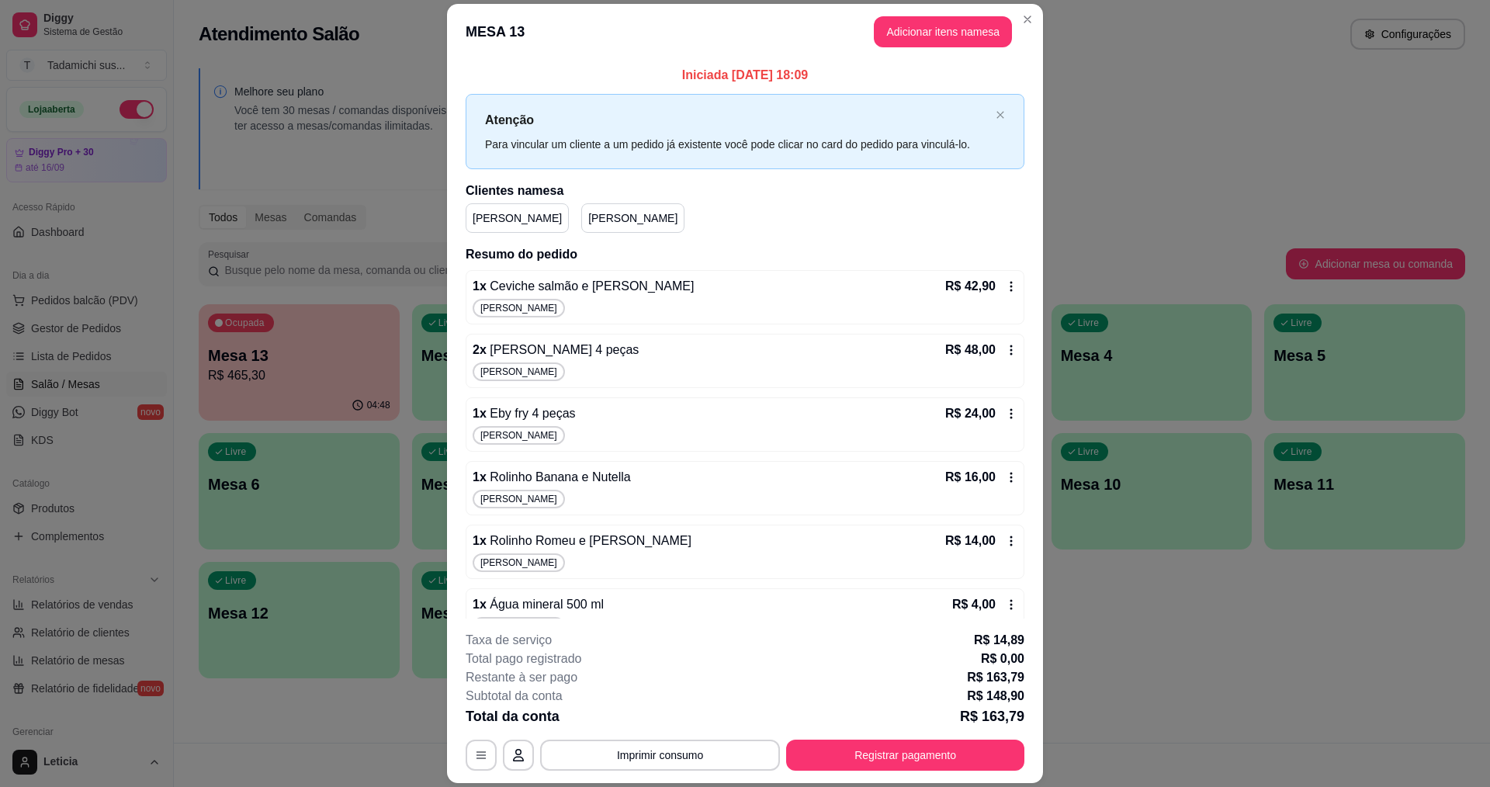
click at [1005, 283] on icon at bounding box center [1011, 286] width 12 height 12
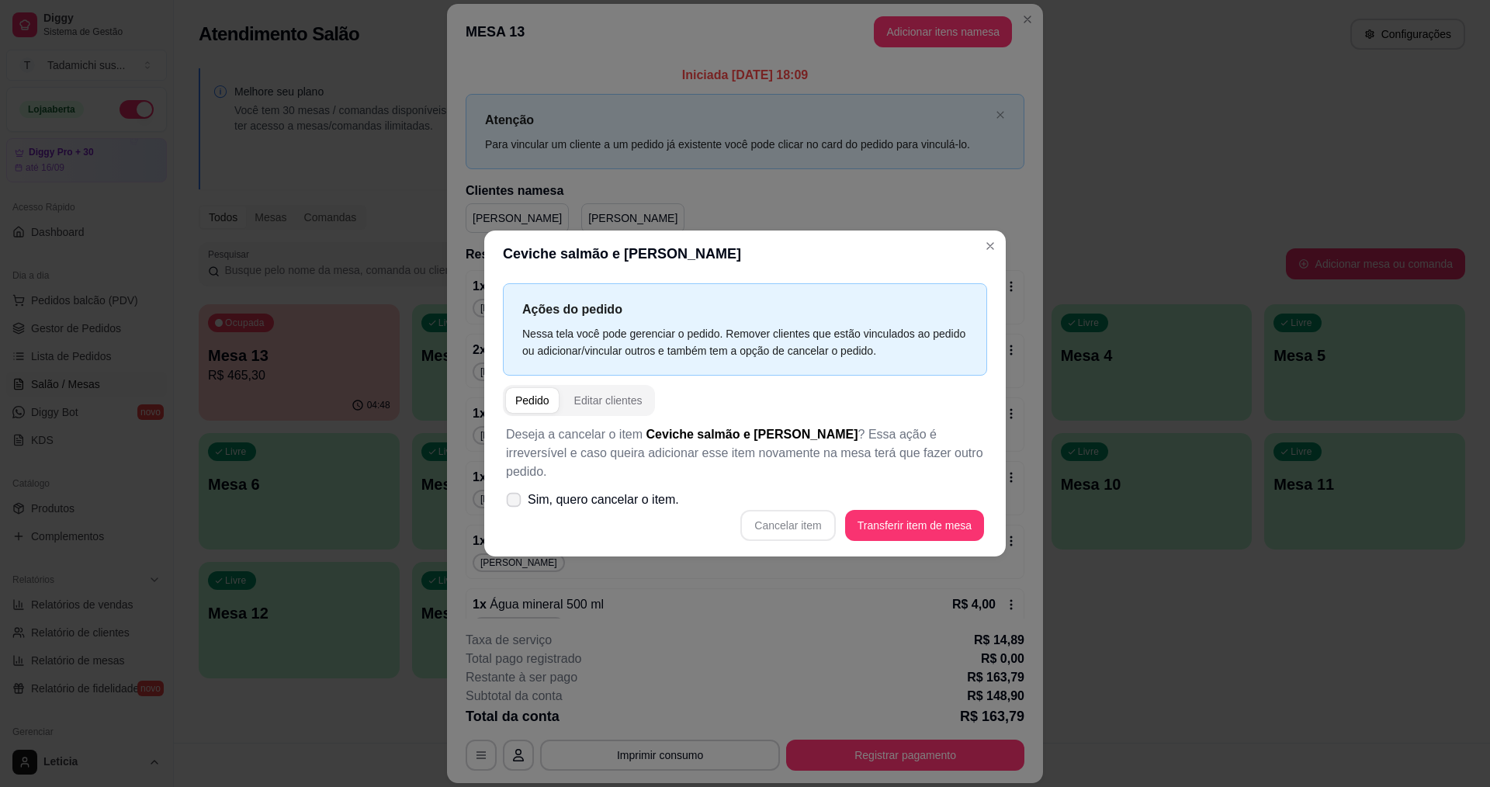
click at [516, 495] on icon at bounding box center [514, 499] width 12 height 9
click at [515, 503] on input "Sim, quero cancelar o item." at bounding box center [510, 508] width 10 height 10
checkbox input "true"
click at [819, 514] on button "Cancelar item" at bounding box center [787, 525] width 95 height 31
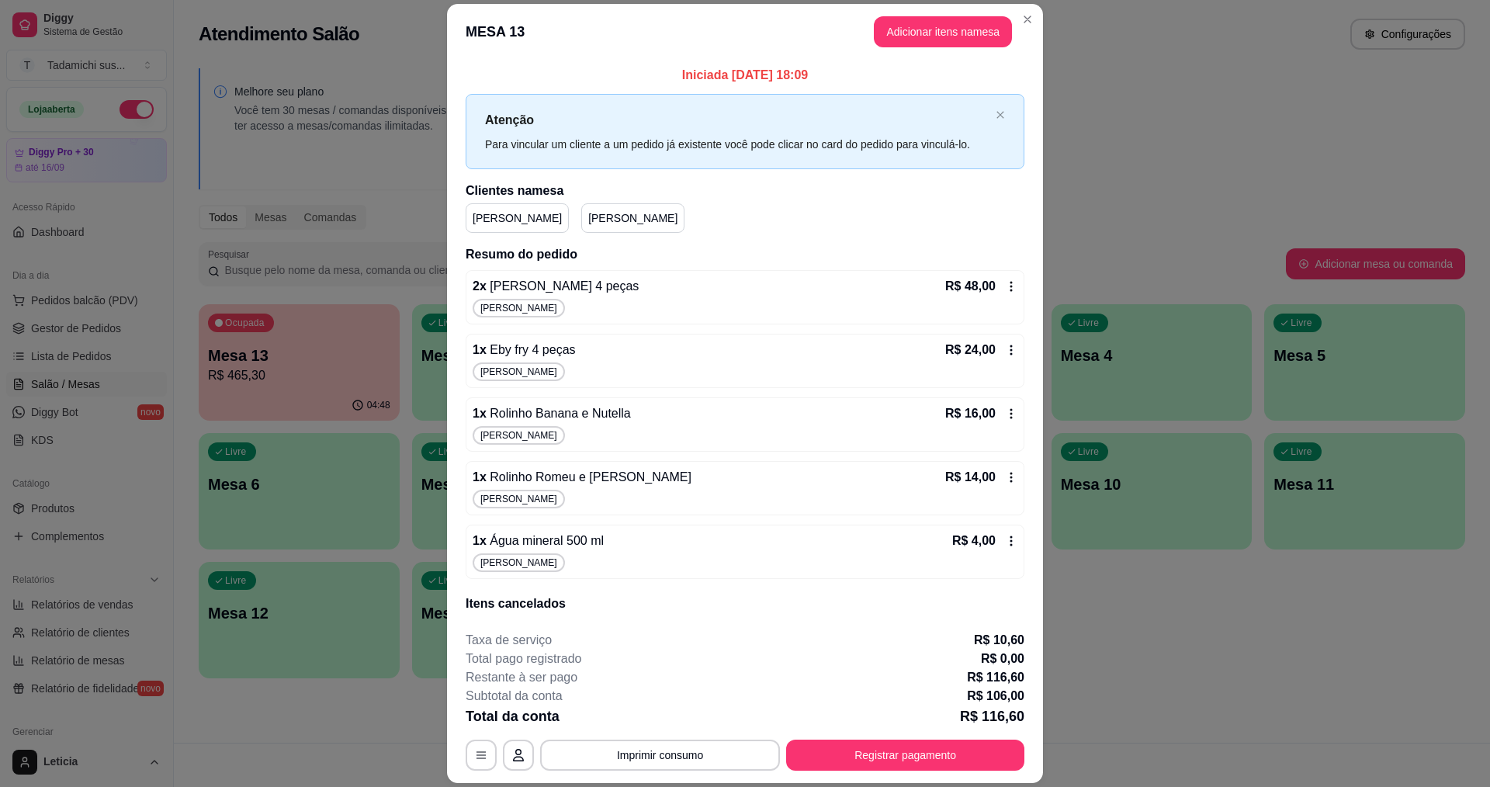
click at [1005, 288] on icon at bounding box center [1011, 286] width 12 height 12
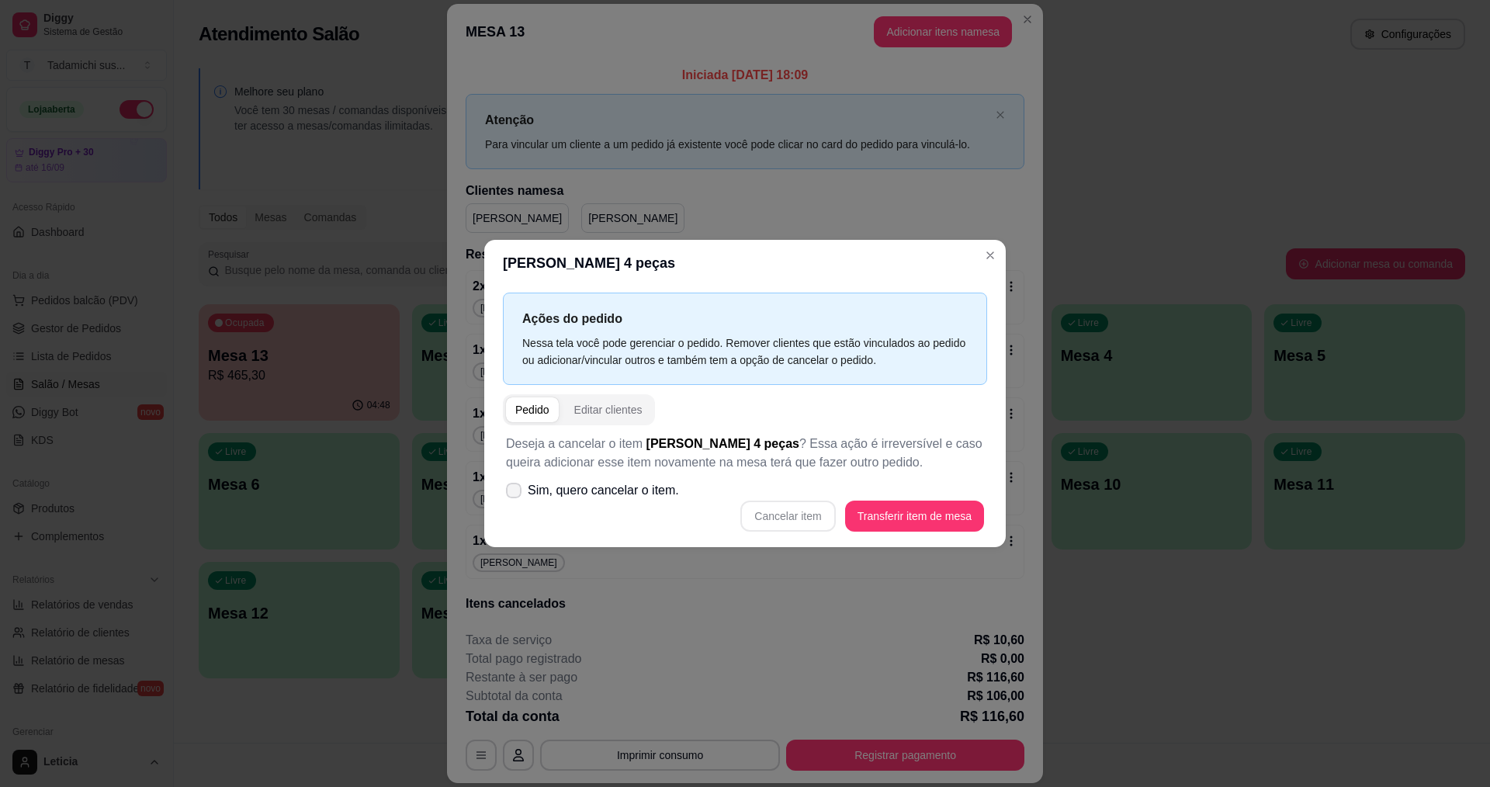
click at [522, 496] on label "Sim, quero cancelar o item." at bounding box center [592, 490] width 185 height 31
click at [515, 496] on input "Sim, quero cancelar o item." at bounding box center [510, 499] width 10 height 10
checkbox input "true"
click at [771, 520] on button "Cancelar item" at bounding box center [788, 516] width 92 height 30
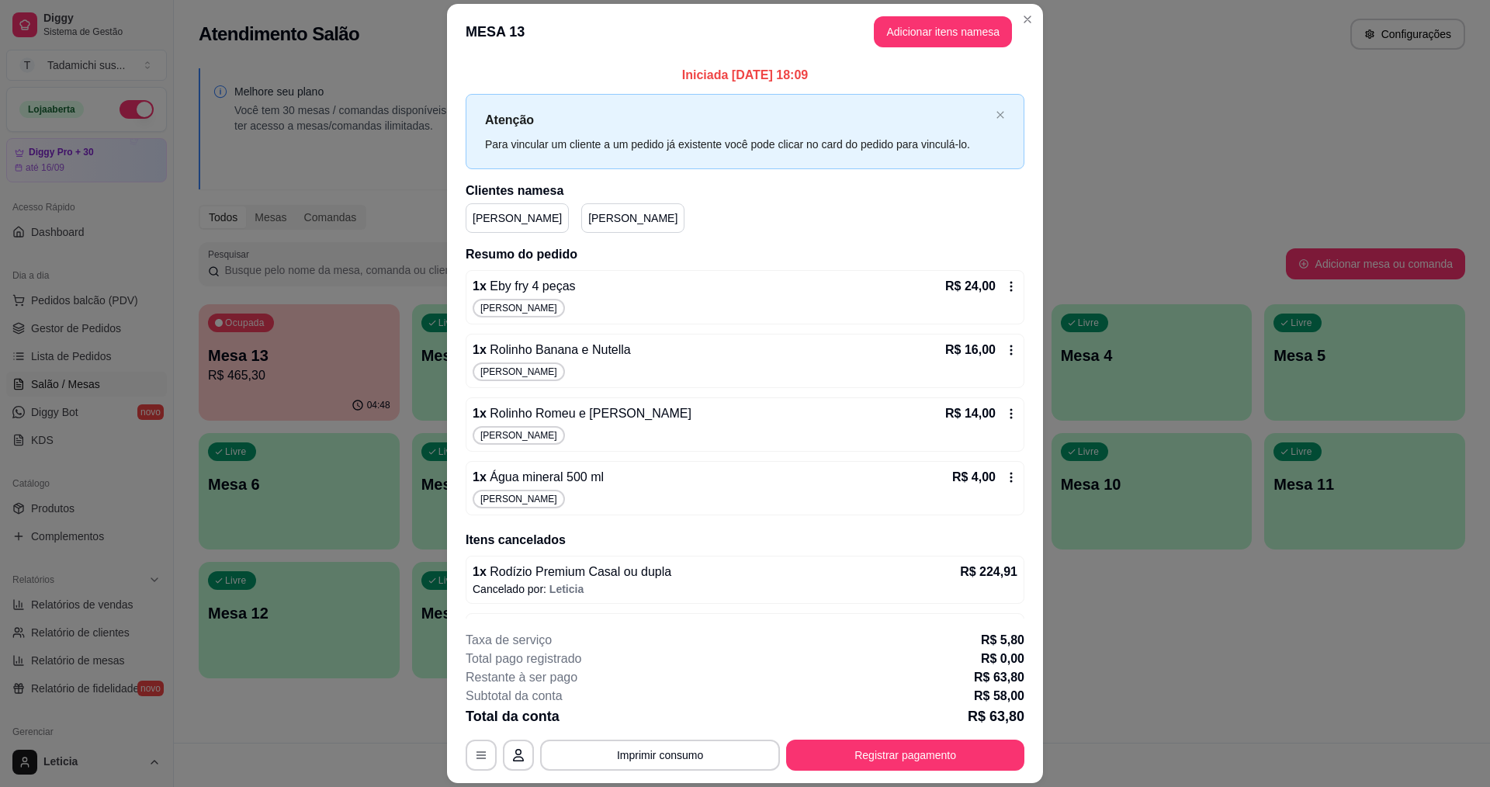
click at [1005, 285] on icon at bounding box center [1011, 286] width 12 height 12
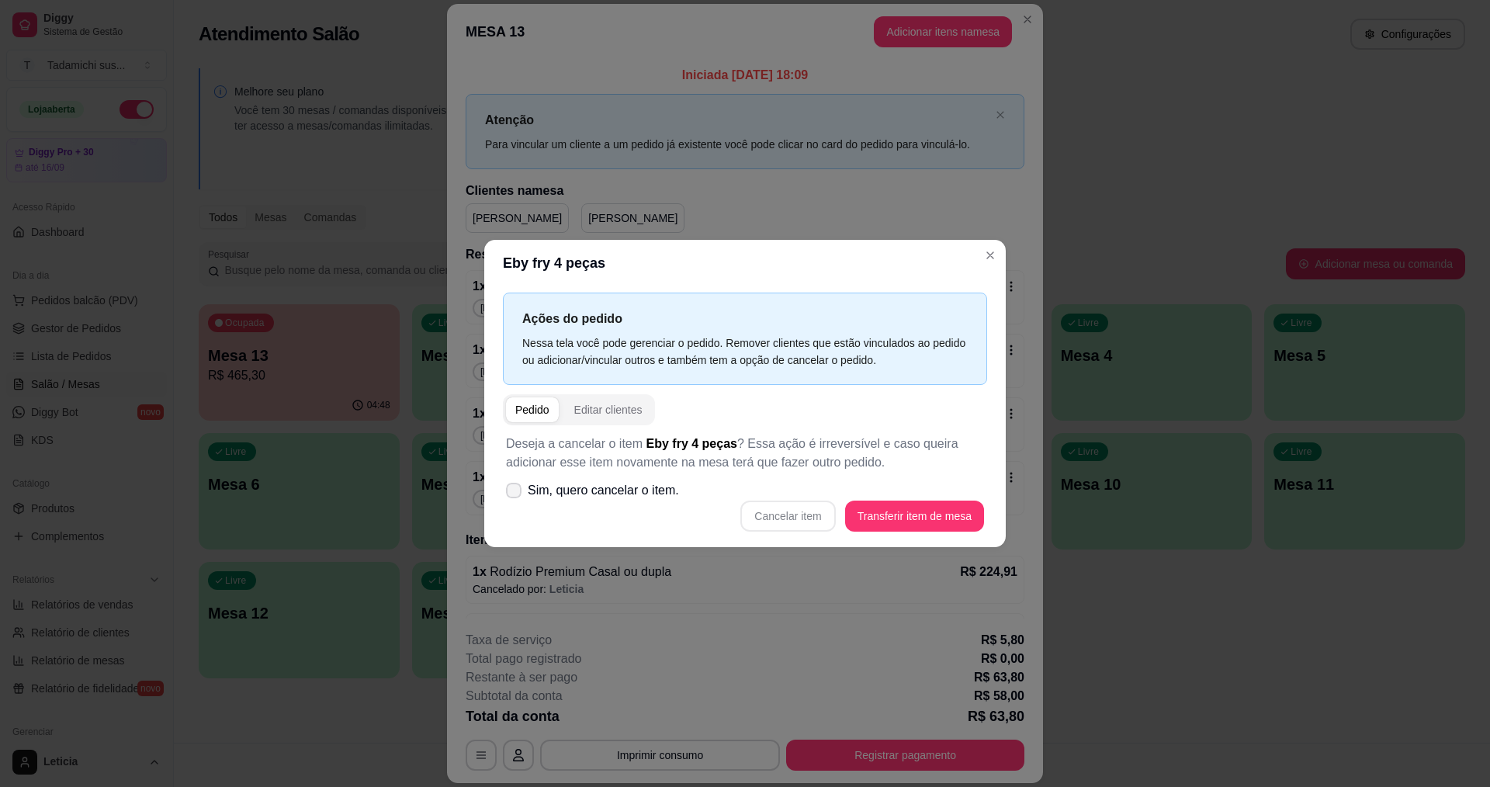
click at [516, 493] on icon at bounding box center [514, 490] width 12 height 9
click at [515, 494] on input "Sim, quero cancelar o item." at bounding box center [510, 499] width 10 height 10
checkbox input "true"
click at [798, 518] on button "Cancelar item" at bounding box center [788, 516] width 92 height 30
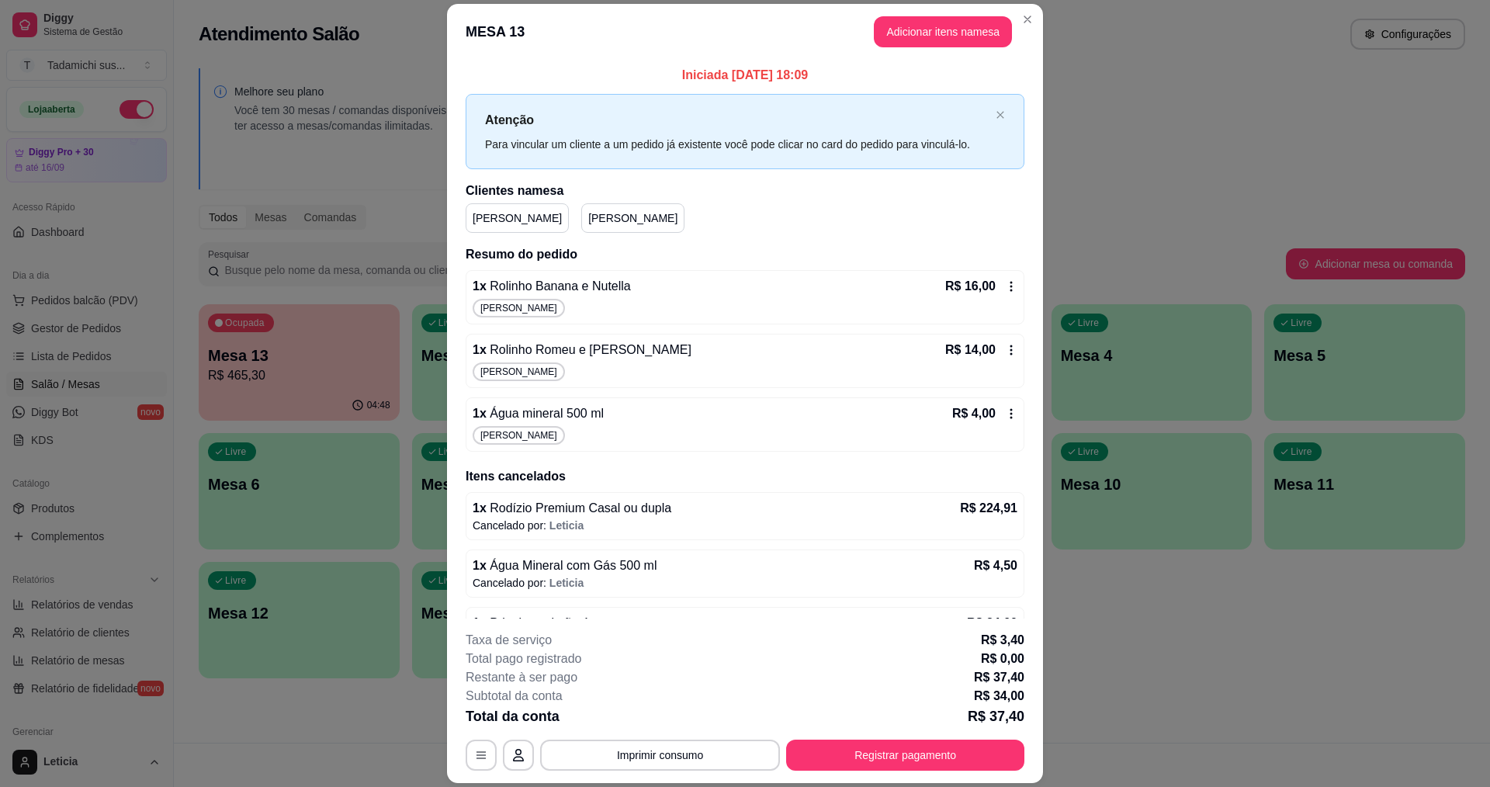
click at [1005, 290] on icon at bounding box center [1011, 286] width 12 height 12
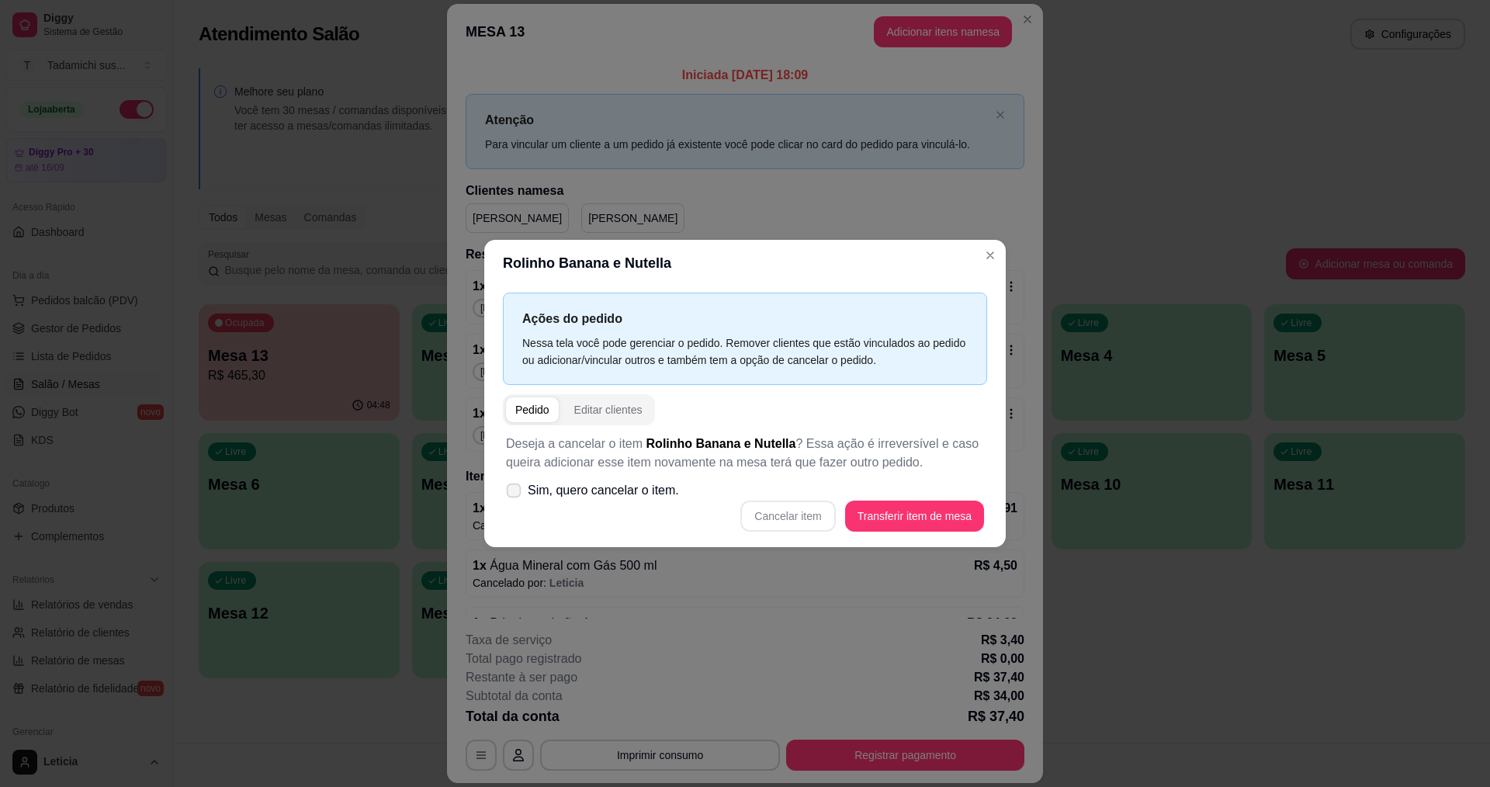
click at [519, 494] on icon at bounding box center [514, 490] width 12 height 9
click at [515, 494] on input "Sim, quero cancelar o item." at bounding box center [510, 499] width 10 height 10
checkbox input "true"
click at [799, 518] on button "Cancelar item" at bounding box center [787, 516] width 95 height 31
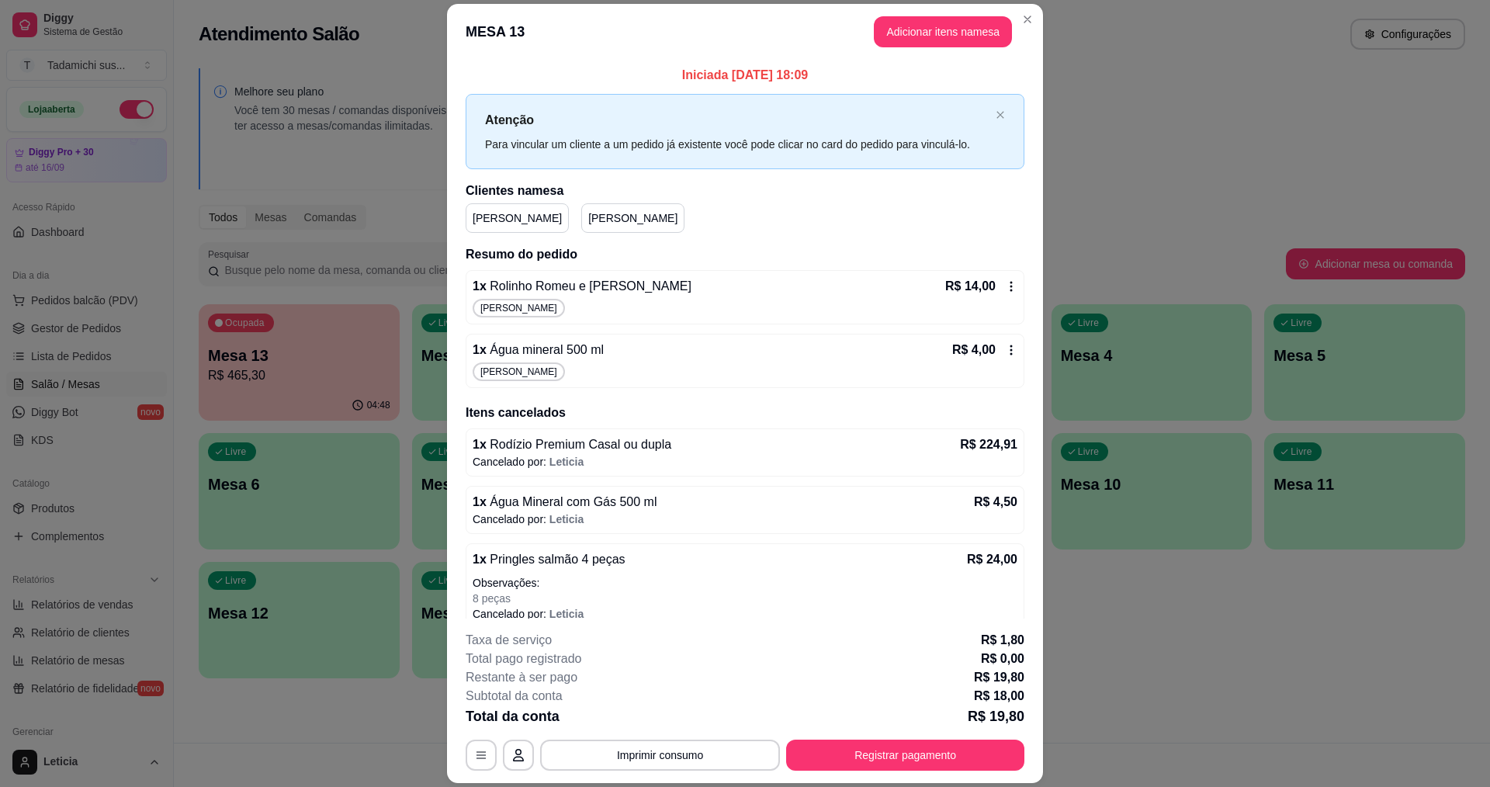
click at [1005, 288] on icon at bounding box center [1011, 286] width 12 height 12
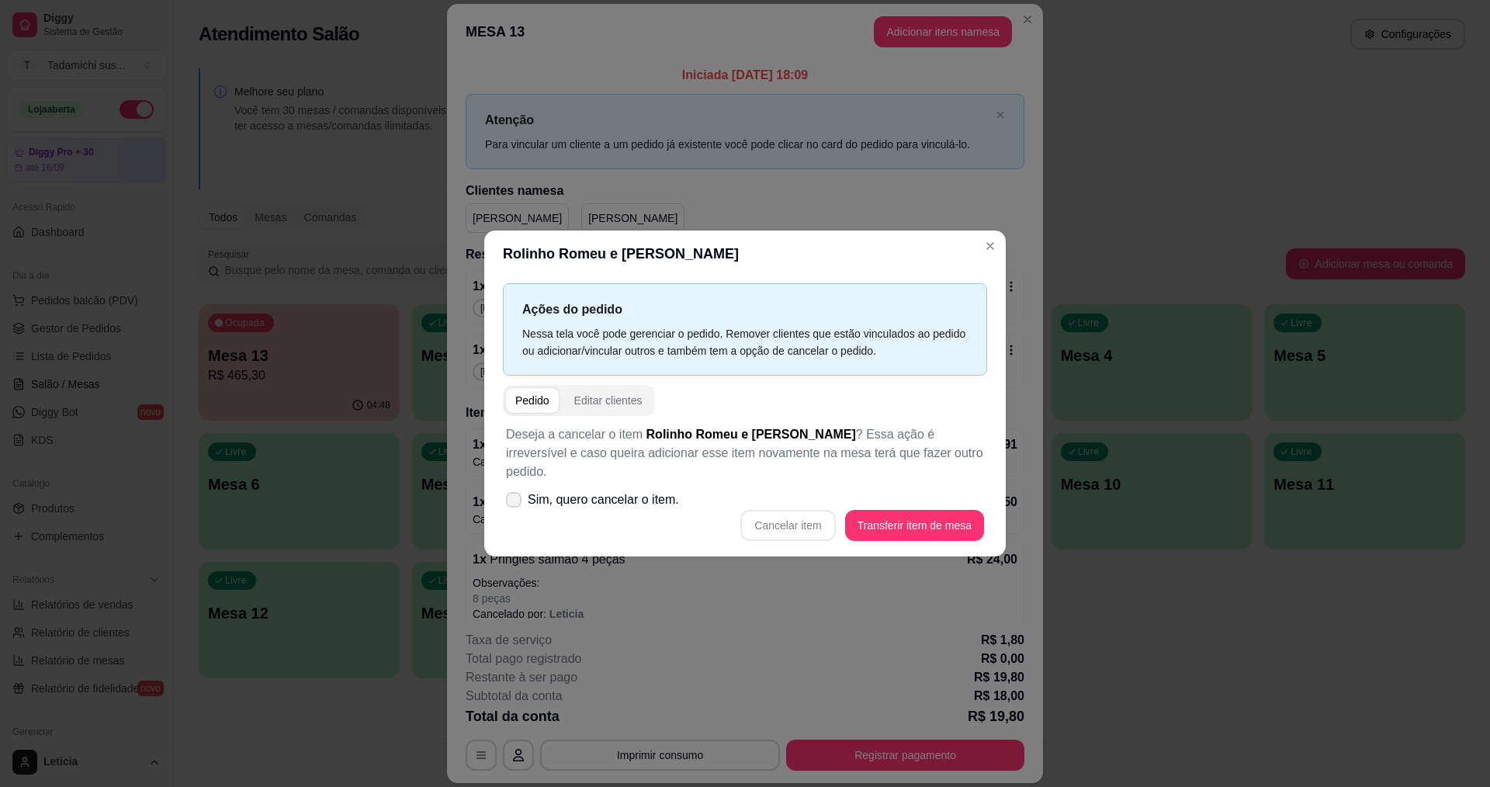
click at [511, 495] on icon at bounding box center [514, 499] width 12 height 9
click at [511, 503] on input "Sim, quero cancelar o item." at bounding box center [510, 508] width 10 height 10
checkbox input "true"
click at [799, 525] on button "Cancelar item" at bounding box center [787, 525] width 95 height 31
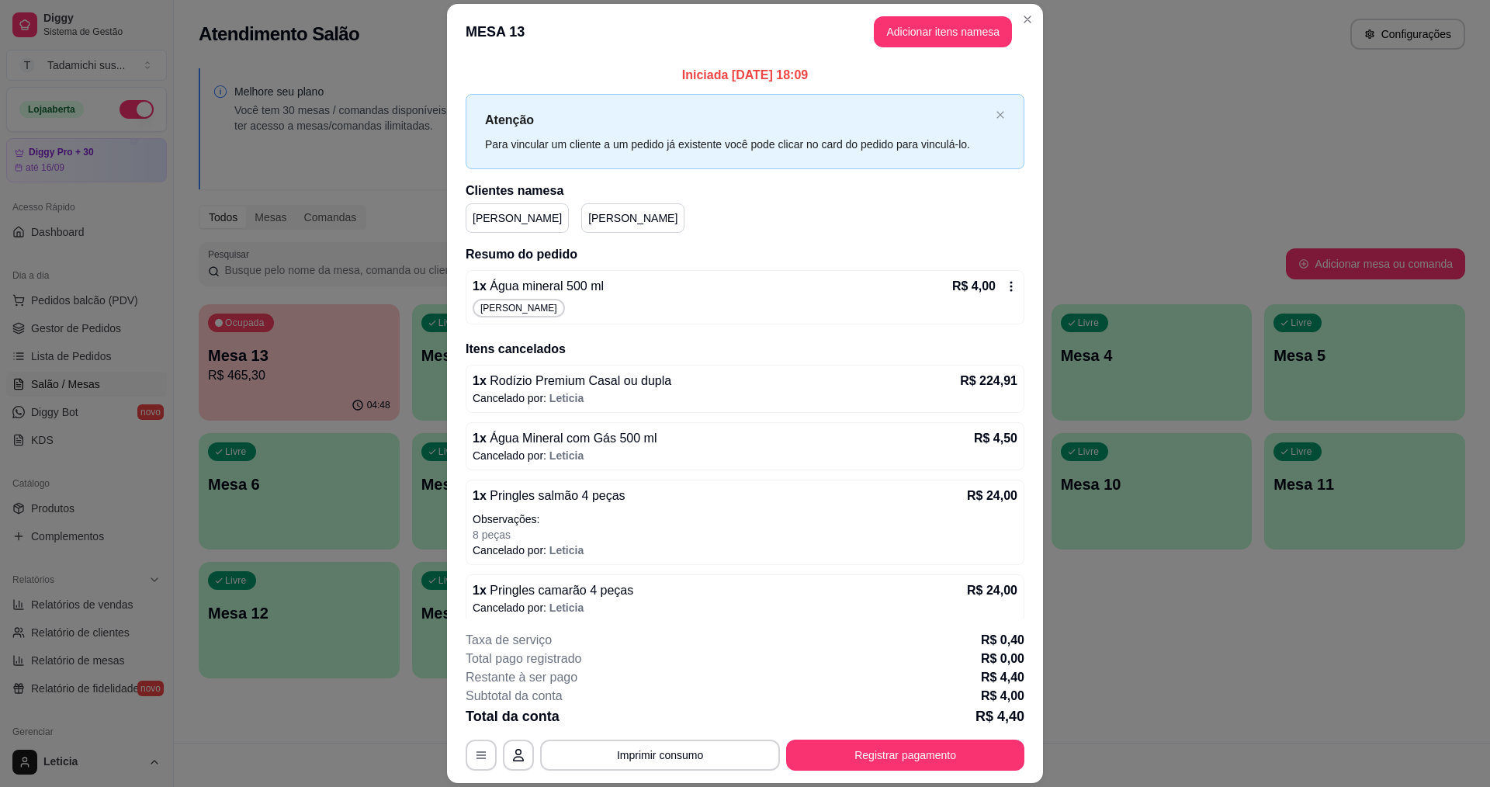
click at [1005, 288] on icon at bounding box center [1011, 286] width 12 height 12
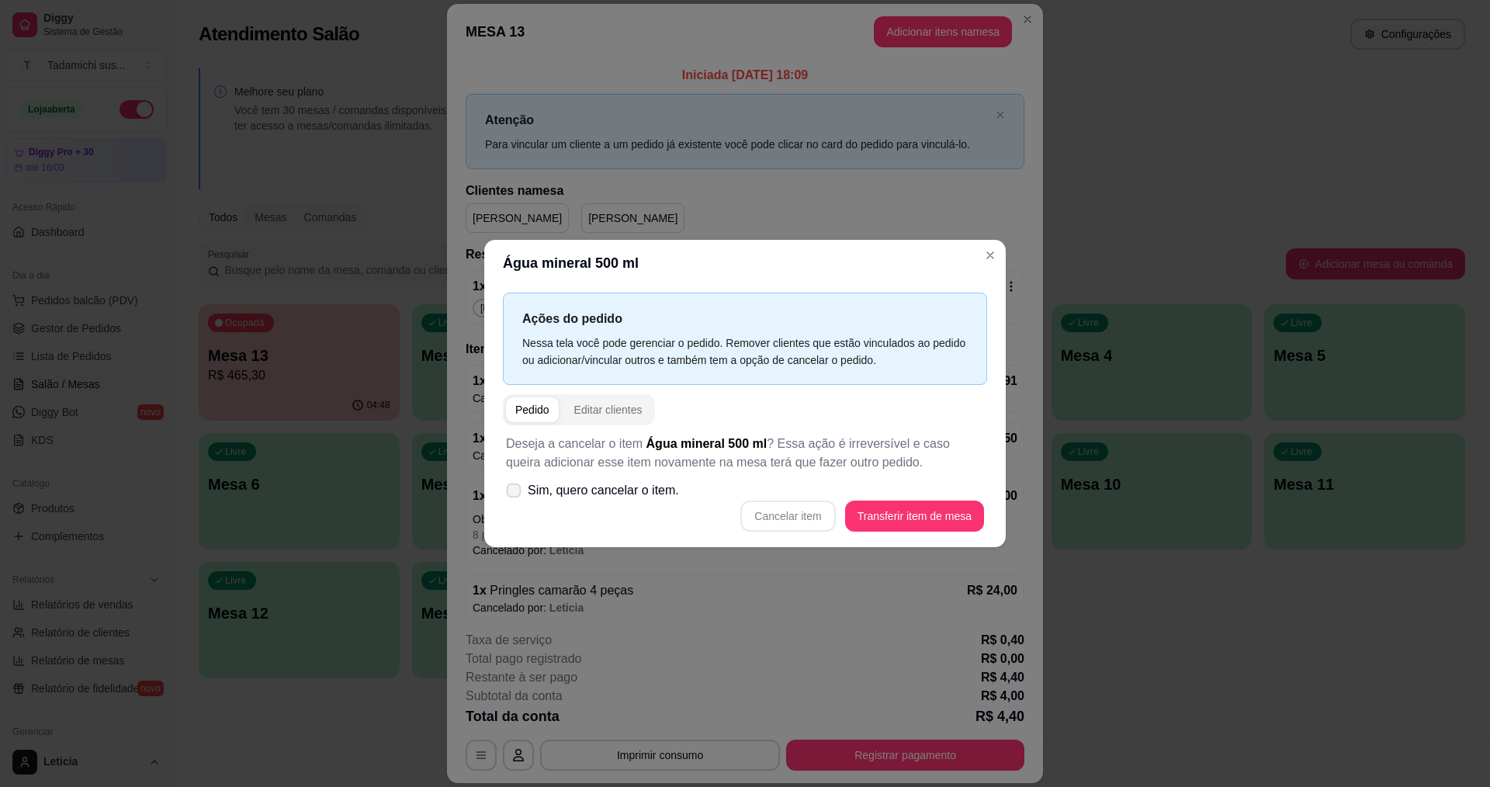
click at [514, 493] on icon at bounding box center [514, 490] width 12 height 9
click at [514, 494] on input "Sim, quero cancelar o item." at bounding box center [510, 499] width 10 height 10
checkbox input "true"
click at [800, 521] on button "Cancelar item" at bounding box center [787, 516] width 95 height 31
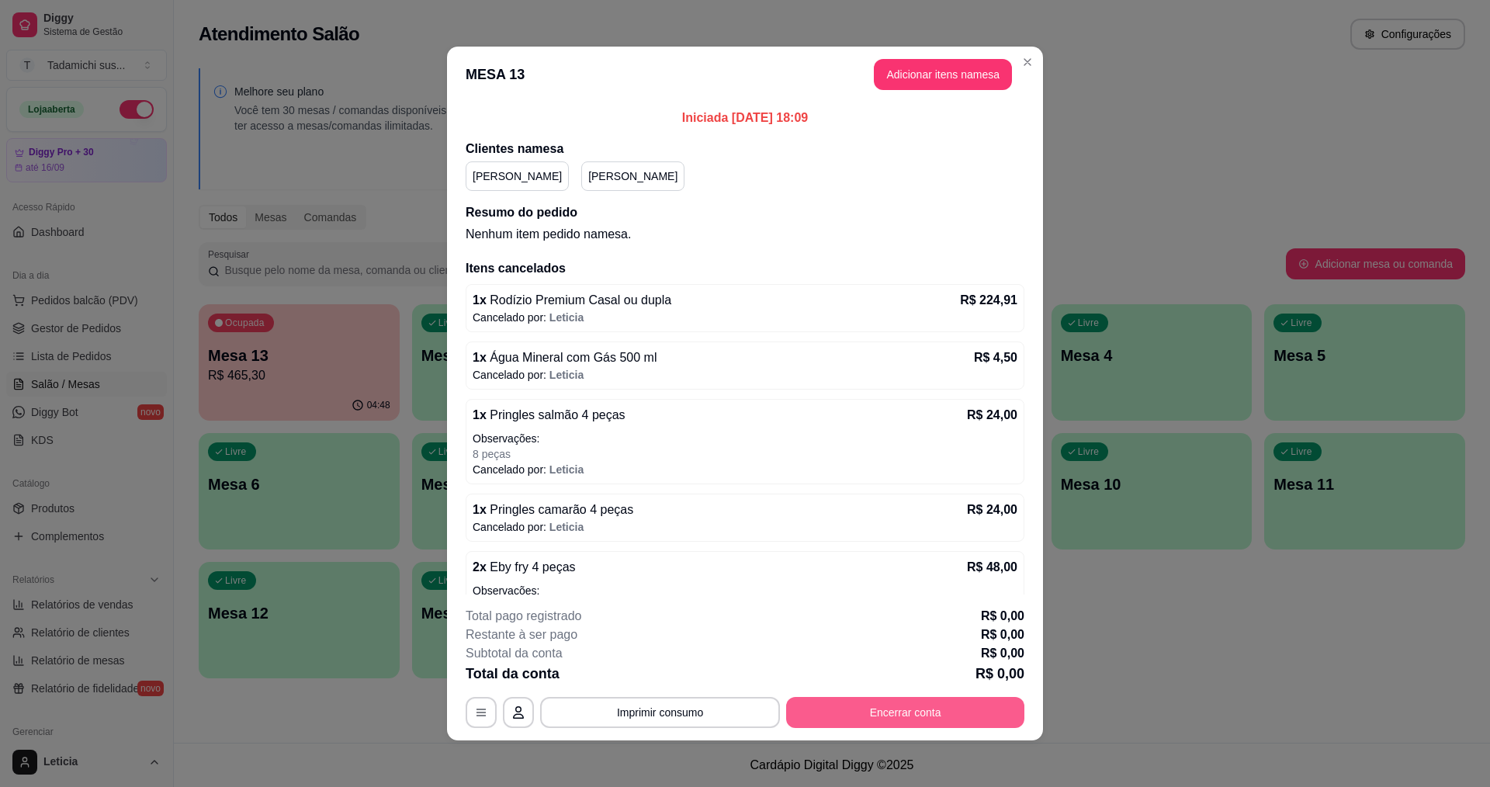
click at [864, 712] on button "Encerrar conta" at bounding box center [905, 712] width 238 height 31
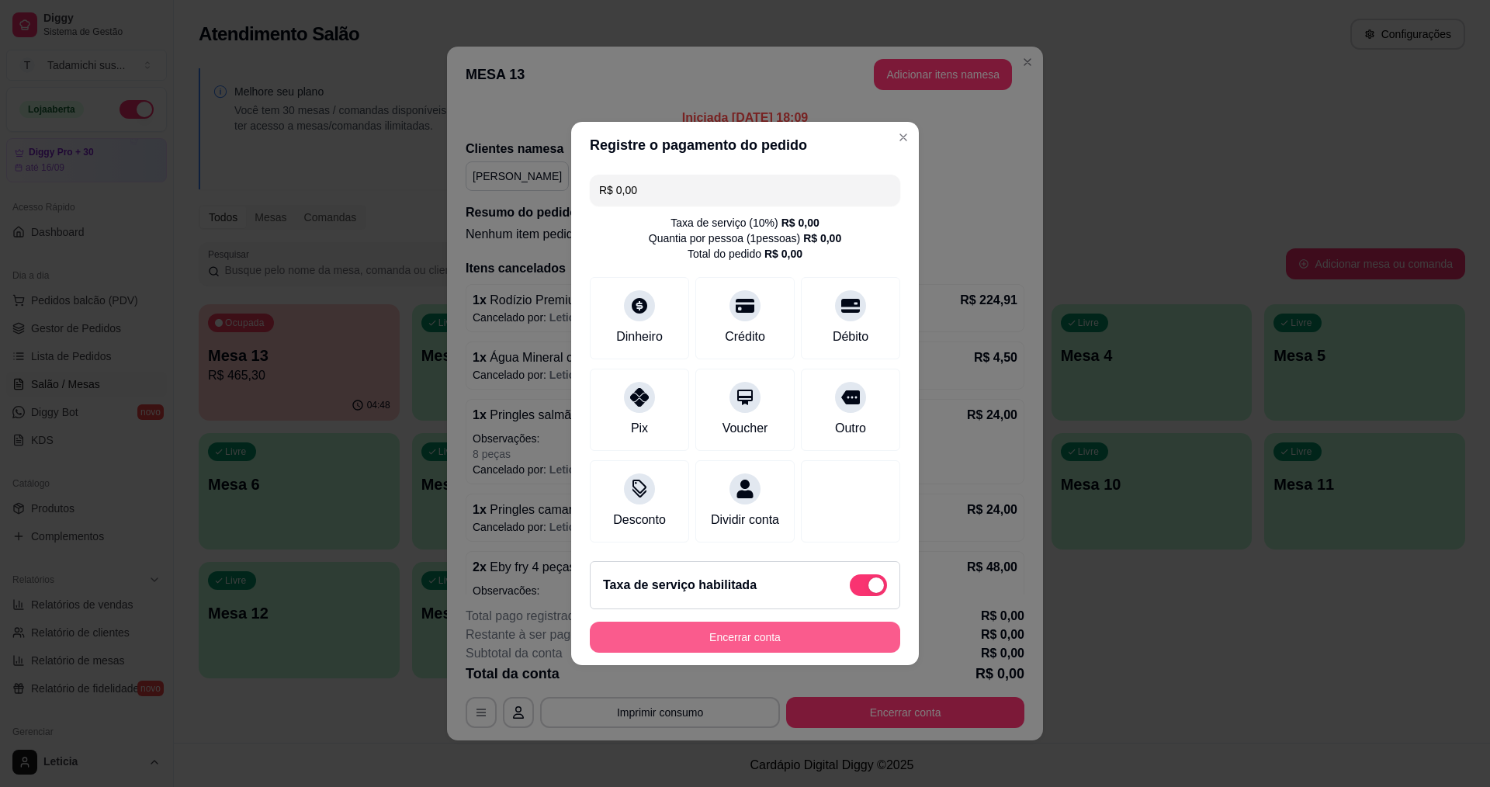
click at [823, 653] on button "Encerrar conta" at bounding box center [745, 637] width 310 height 31
